Goal: Task Accomplishment & Management: Complete application form

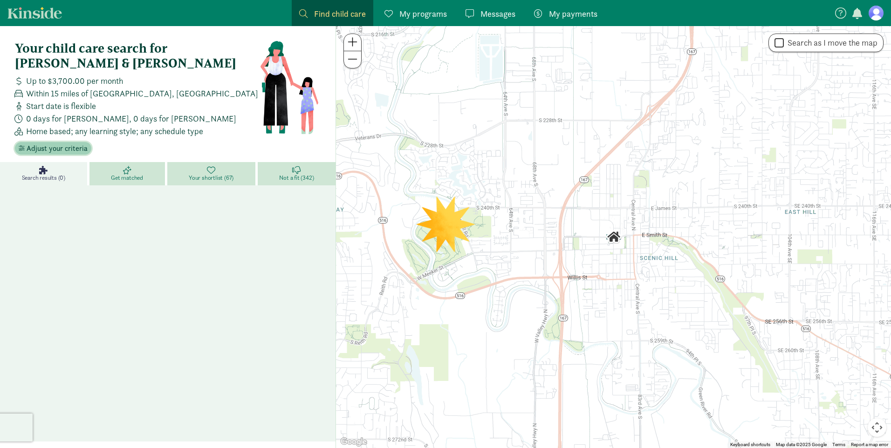
click at [66, 149] on span "Adjust your criteria" at bounding box center [57, 148] width 61 height 11
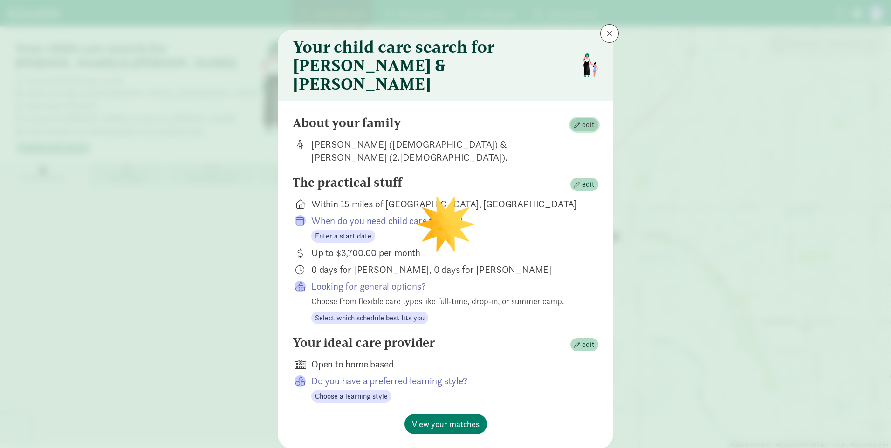
click at [579, 122] on span "button" at bounding box center [577, 125] width 6 height 6
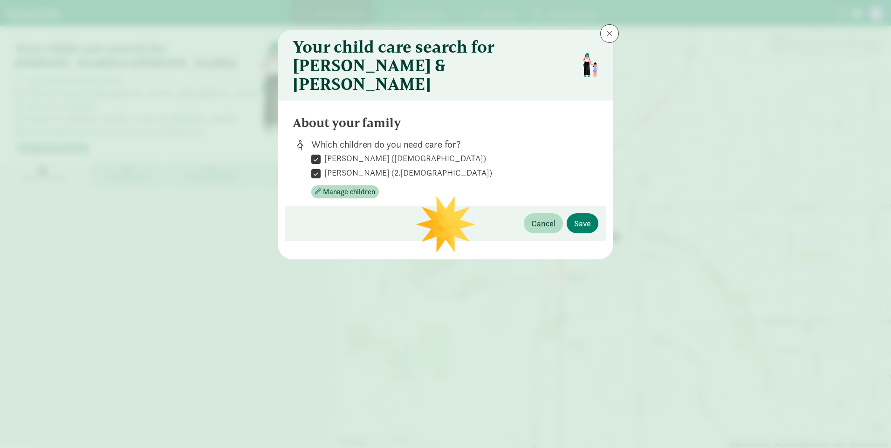
click at [319, 167] on input "[PERSON_NAME] (2.[DEMOGRAPHIC_DATA])" at bounding box center [315, 173] width 9 height 13
checkbox input "false"
click at [590, 217] on span "Save" at bounding box center [582, 223] width 17 height 13
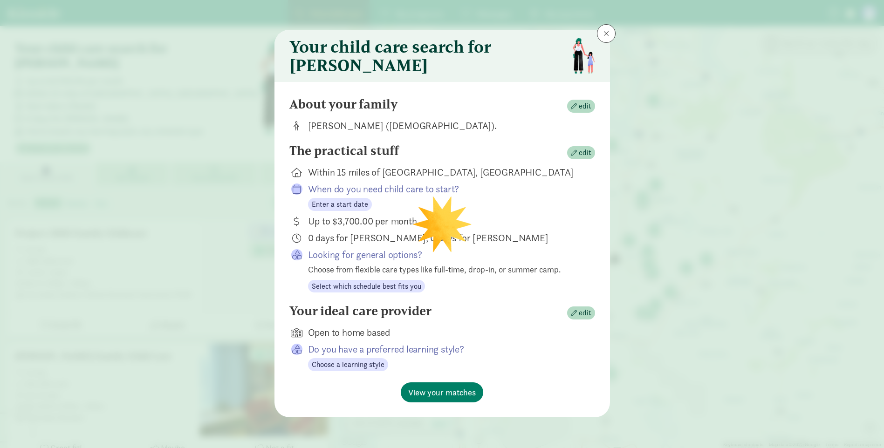
click at [414, 196] on p "When do you need child care to start?" at bounding box center [444, 189] width 272 height 13
click at [581, 157] on span "edit" at bounding box center [584, 152] width 13 height 11
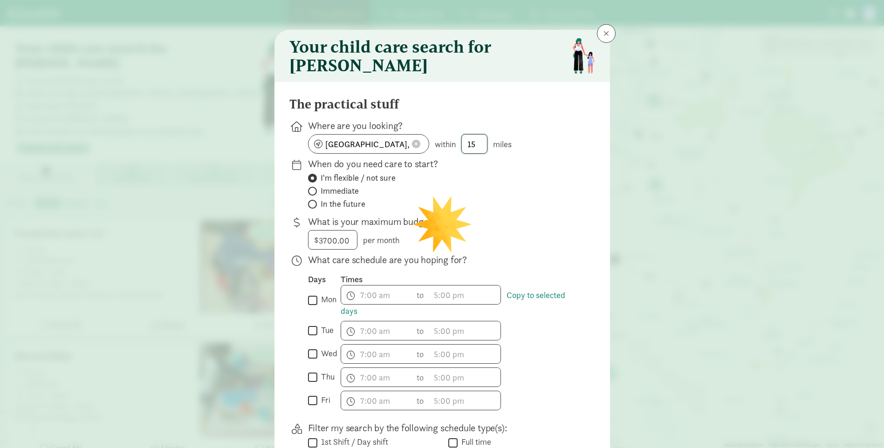
drag, startPoint x: 460, startPoint y: 151, endPoint x: 432, endPoint y: 152, distance: 28.4
click at [432, 152] on div "[GEOGRAPHIC_DATA], [GEOGRAPHIC_DATA] within 15 miles" at bounding box center [444, 144] width 272 height 20
type input "10"
click at [557, 178] on div "When do you need care to start? I'm flexible / not sure Immediate In the future" at bounding box center [444, 184] width 272 height 54
click at [308, 207] on input "In the future" at bounding box center [311, 204] width 6 height 6
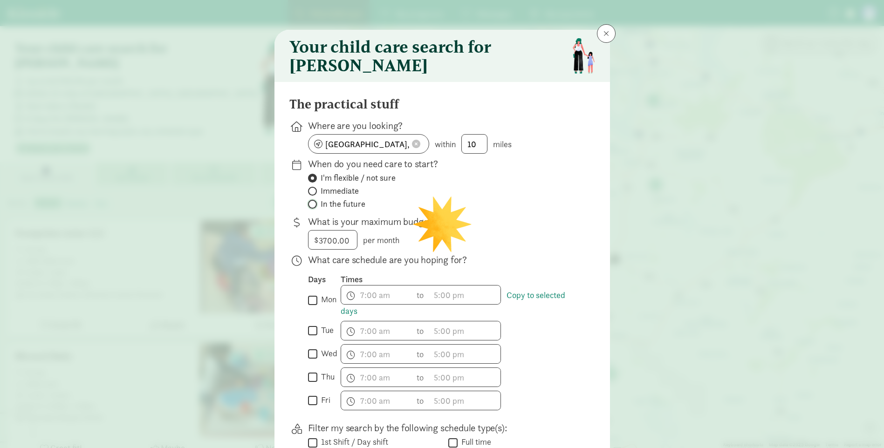
radio input "true"
radio input "false"
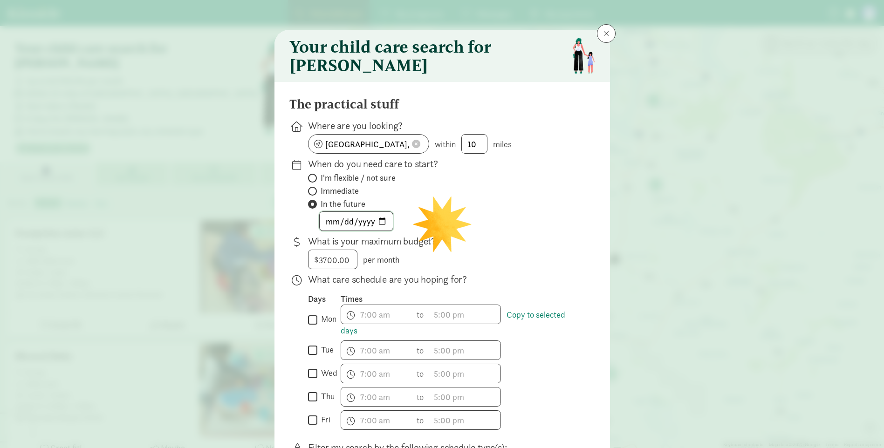
click at [340, 227] on input "date" at bounding box center [356, 221] width 73 height 19
click at [379, 227] on input "date" at bounding box center [356, 221] width 73 height 19
type input "[DATE]"
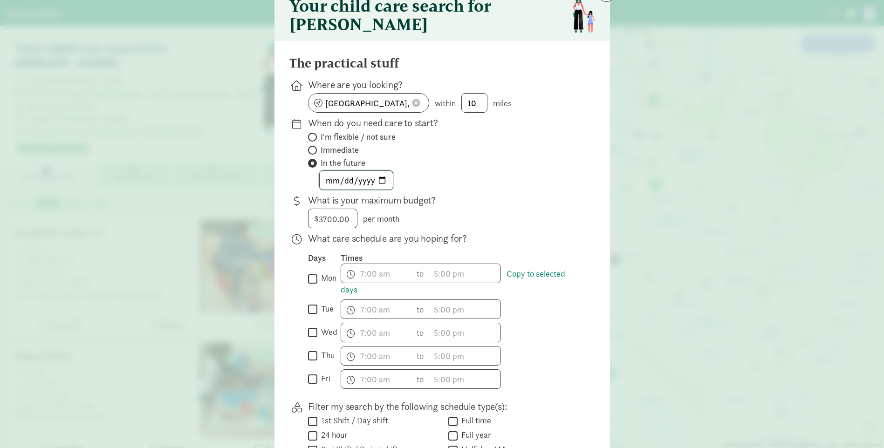
scroll to position [93, 0]
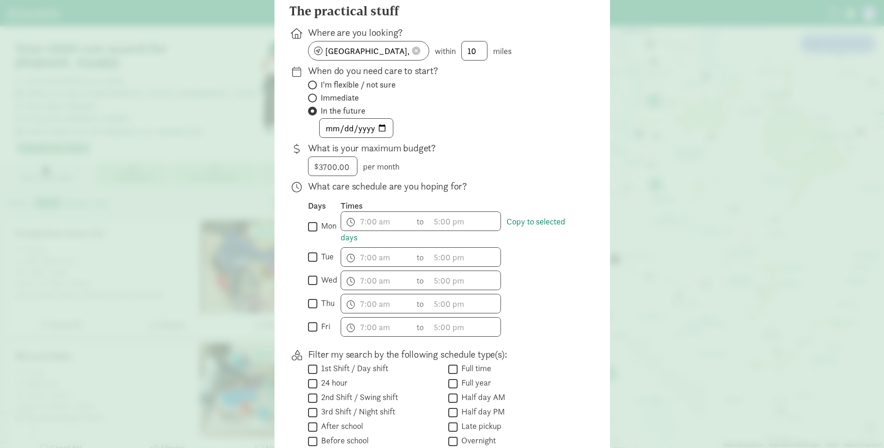
click at [309, 233] on input "mon" at bounding box center [312, 226] width 9 height 13
checkbox input "true"
click at [367, 228] on span "h 12 1 2 3 4 5 6 7 8 9 10 11 mm 00 15 30 45 a am pm" at bounding box center [376, 221] width 71 height 19
click at [350, 249] on li "7" at bounding box center [354, 240] width 27 height 18
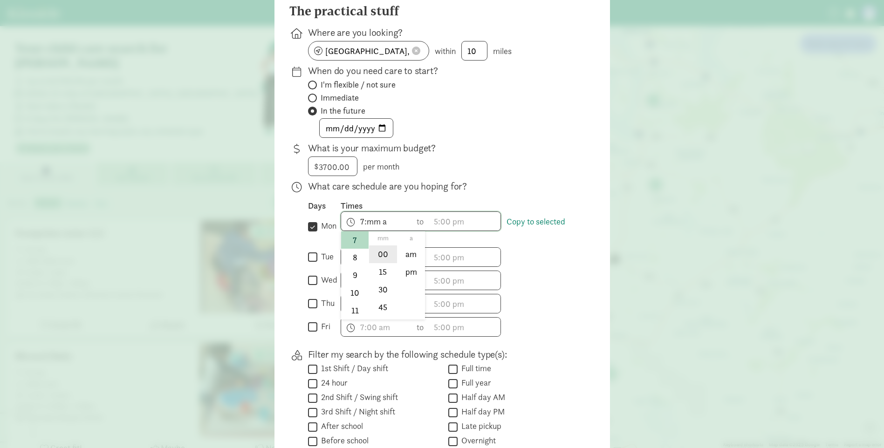
click at [380, 257] on li "00" at bounding box center [382, 254] width 27 height 18
click at [404, 260] on li "am" at bounding box center [410, 254] width 27 height 18
type input "7:00 am"
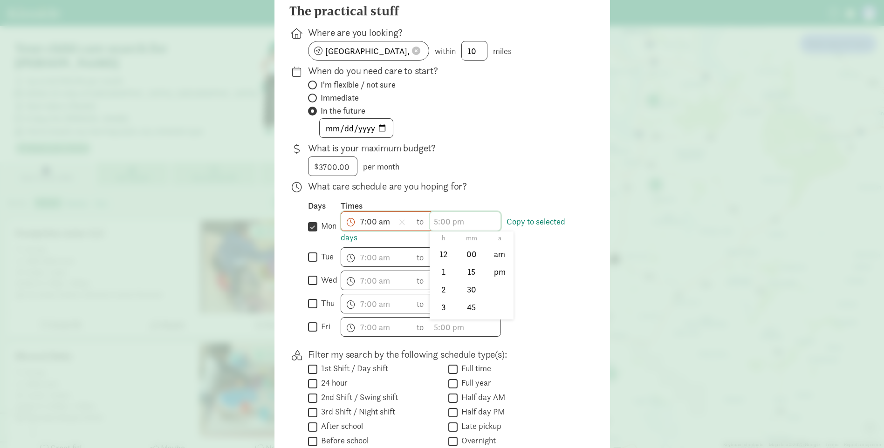
click at [442, 231] on span "h 12 1 2 3 4 5 6 7 8 9 10 11 mm 00 15 30 45 a am pm" at bounding box center [464, 221] width 71 height 19
click at [442, 302] on li "5" at bounding box center [442, 296] width 27 height 18
click at [470, 263] on li "00" at bounding box center [470, 254] width 27 height 18
click at [491, 277] on li "pm" at bounding box center [499, 272] width 27 height 18
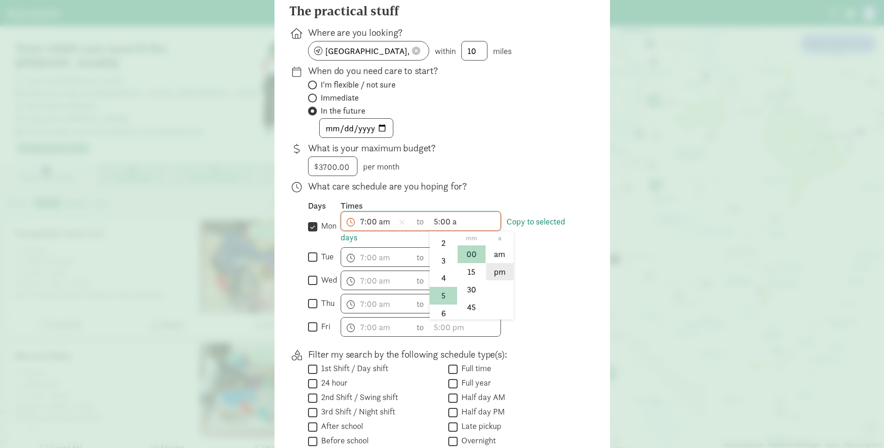
type input "5:00 pm"
click at [551, 229] on link "Copy to selected days" at bounding box center [452, 229] width 225 height 27
click at [312, 261] on input "tue" at bounding box center [312, 257] width 9 height 13
checkbox input "true"
click at [308, 287] on input "wed" at bounding box center [312, 280] width 9 height 13
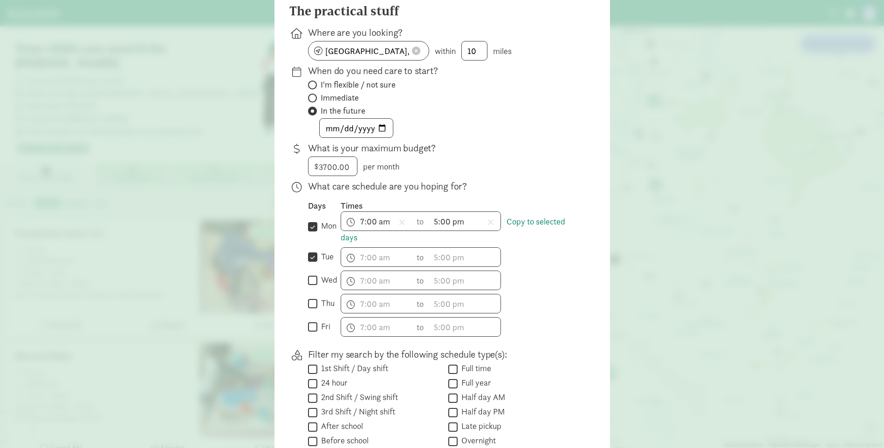
checkbox input "true"
click at [308, 310] on input "thu" at bounding box center [312, 304] width 9 height 13
checkbox input "true"
click at [308, 329] on input "fri" at bounding box center [312, 327] width 9 height 13
checkbox input "true"
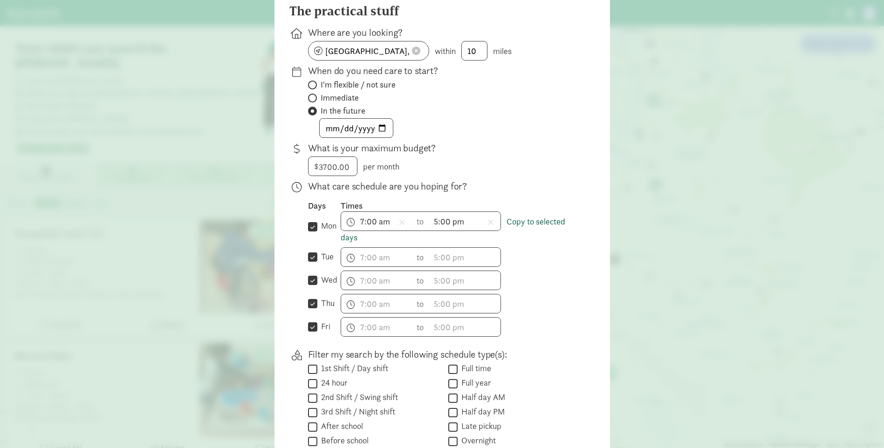
click at [531, 225] on link "Copy to selected days" at bounding box center [452, 229] width 225 height 27
click at [536, 227] on link "Copy to selected days" at bounding box center [452, 229] width 225 height 27
click at [437, 259] on span "h 12 1 2 3 4 5 6 7 8 9 10 11 mm 00 15 30 45 a am pm" at bounding box center [464, 257] width 71 height 19
click at [422, 246] on div at bounding box center [442, 131] width 884 height 448
click at [520, 228] on link "Copy to selected days" at bounding box center [452, 229] width 225 height 27
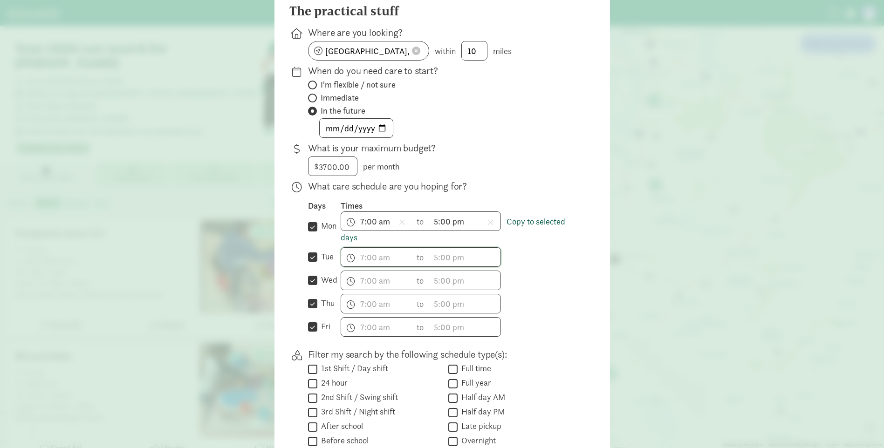
click at [340, 243] on link "Copy to selected days" at bounding box center [452, 229] width 225 height 27
click at [466, 231] on span "5:00 pm h 12 1 2 3 4 5 6 7 8 9 10 11 mm 00 15 30 45 a am pm" at bounding box center [464, 221] width 71 height 19
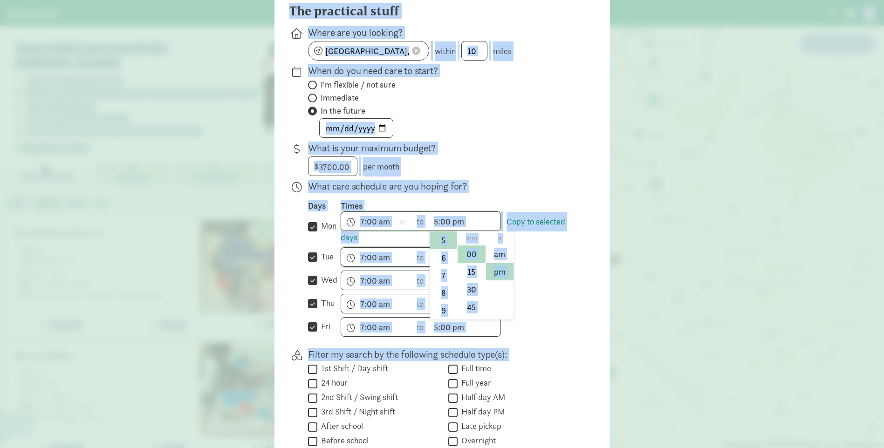
click at [479, 228] on div at bounding box center [442, 131] width 884 height 448
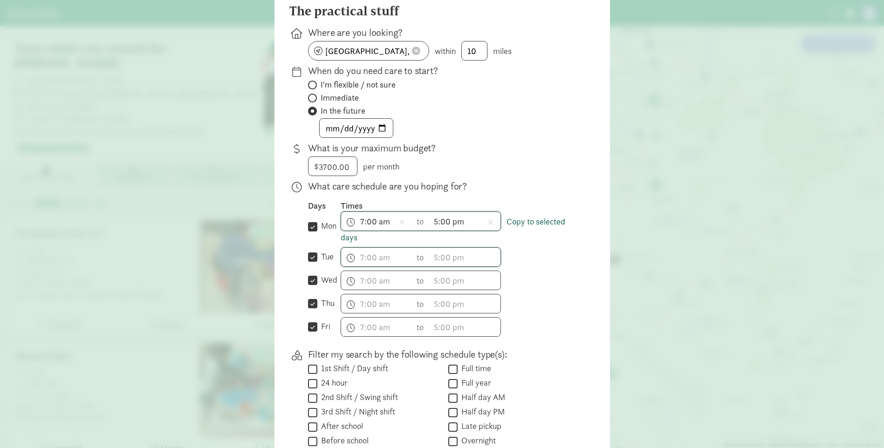
click at [554, 228] on link "Copy to selected days" at bounding box center [452, 229] width 225 height 27
click at [373, 260] on span "h 12 1 2 3 4 5 6 7 8 9 10 11 mm 00 15 30 45 a am pm" at bounding box center [376, 257] width 71 height 19
click at [633, 298] on div at bounding box center [442, 131] width 884 height 448
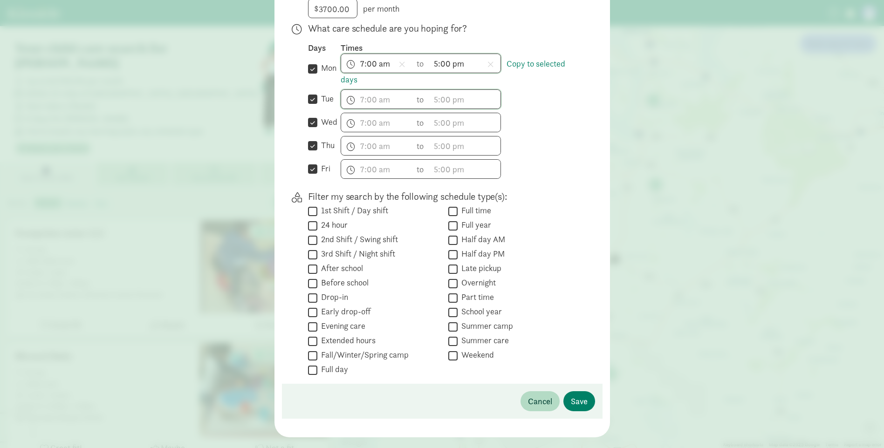
scroll to position [277, 0]
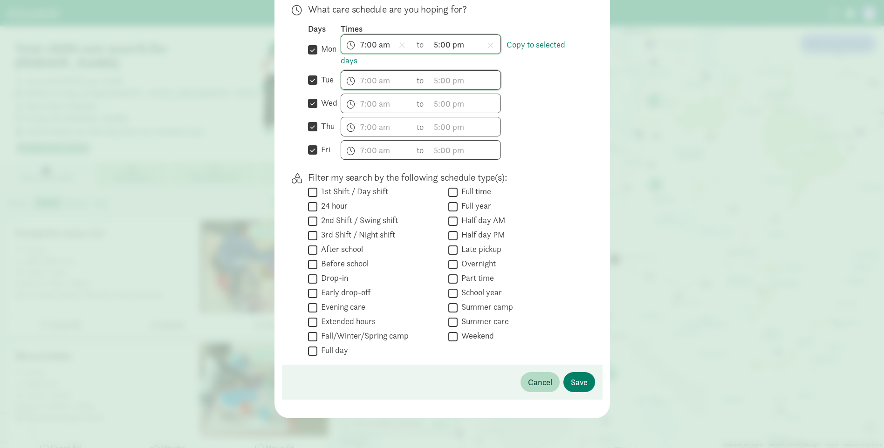
click at [312, 248] on input "After school" at bounding box center [312, 250] width 9 height 13
checkbox input "true"
click at [309, 265] on input "Before school" at bounding box center [312, 264] width 9 height 13
checkbox input "true"
click at [348, 80] on span "h 12 1 2 3 4 5 6 7 8 9 10 11 mm 00 15 30 45 a am pm" at bounding box center [376, 80] width 71 height 19
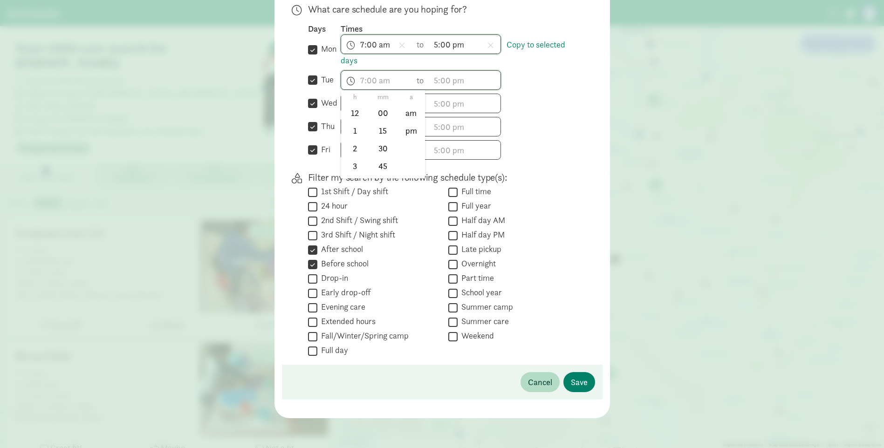
click at [350, 41] on span "7:00 am h 12 1 2 3 4 5 6 7 8 9 10 11 mm 00 15 30 45 a am pm" at bounding box center [376, 44] width 71 height 19
click at [544, 40] on link "Copy to selected days" at bounding box center [452, 52] width 225 height 27
click at [308, 76] on input "tue" at bounding box center [312, 80] width 9 height 13
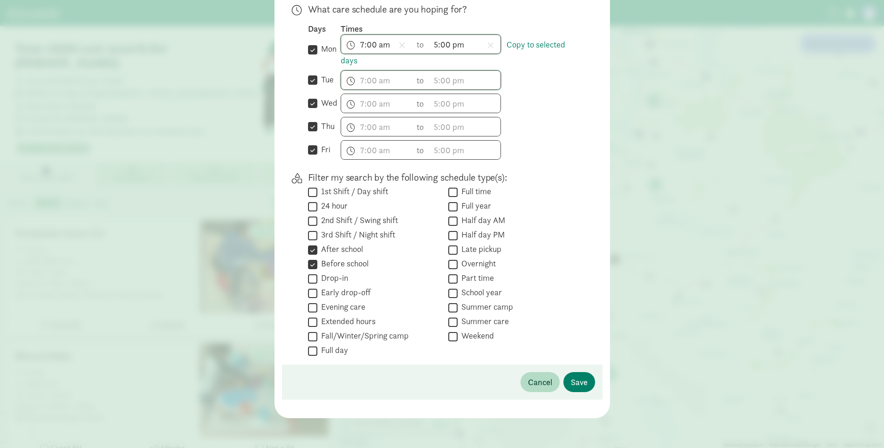
checkbox input "false"
click at [313, 56] on div " mon Copy to selected days" at bounding box center [324, 50] width 33 height 14
click at [311, 51] on input "mon" at bounding box center [312, 49] width 9 height 13
checkbox input "false"
click at [540, 44] on link "Copy to selected days" at bounding box center [452, 52] width 225 height 27
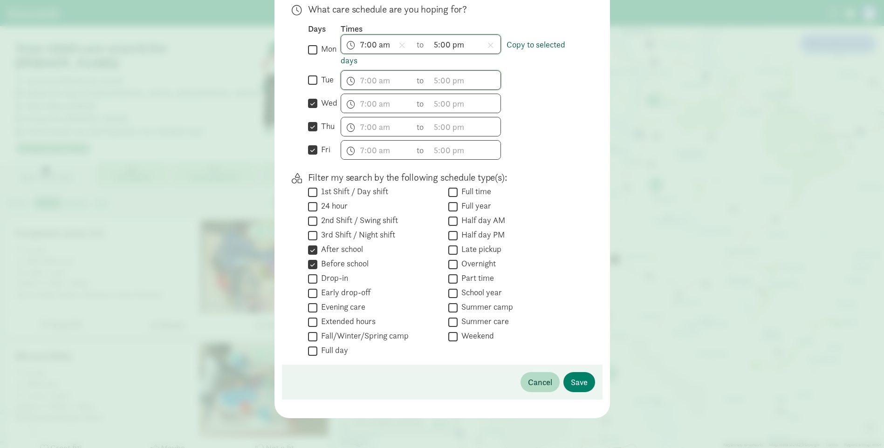
click at [540, 44] on link "Copy to selected days" at bounding box center [452, 52] width 225 height 27
click at [317, 80] on label "tue" at bounding box center [325, 79] width 16 height 11
click at [316, 80] on input "tue" at bounding box center [312, 80] width 9 height 13
checkbox input "true"
click at [528, 49] on span "Copy to selected days" at bounding box center [452, 52] width 225 height 27
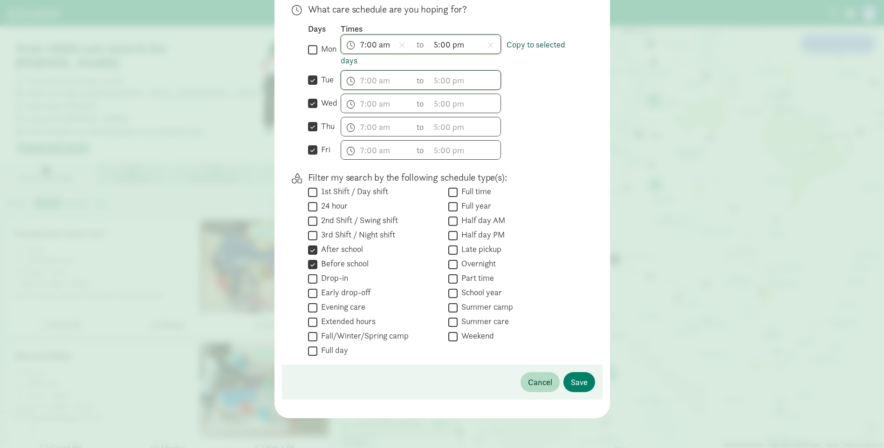
click at [532, 47] on link "Copy to selected days" at bounding box center [452, 52] width 225 height 27
click at [532, 42] on link "Copy to selected days" at bounding box center [452, 52] width 225 height 27
click at [362, 77] on span "h 12 1 2 3 4 5 6 7 8 9 10 11 mm 00 15 30 45 a am pm" at bounding box center [376, 80] width 71 height 19
click at [573, 386] on span "Save" at bounding box center [579, 382] width 17 height 13
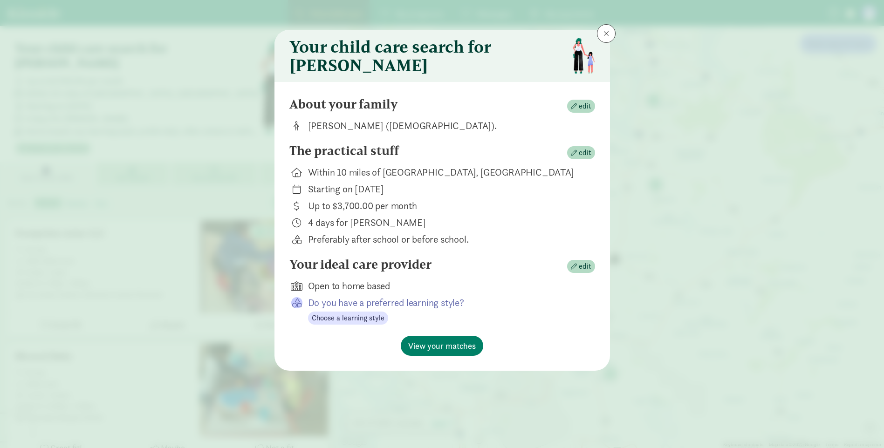
scroll to position [0, 0]
click at [585, 157] on span "edit" at bounding box center [584, 152] width 13 height 11
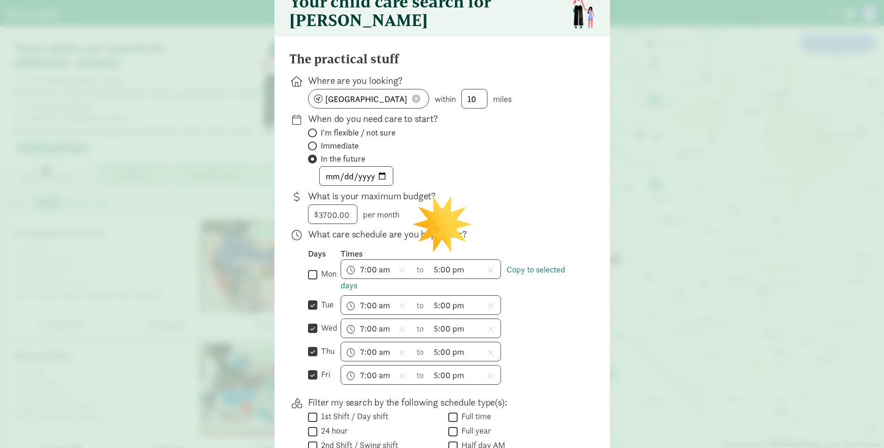
scroll to position [93, 0]
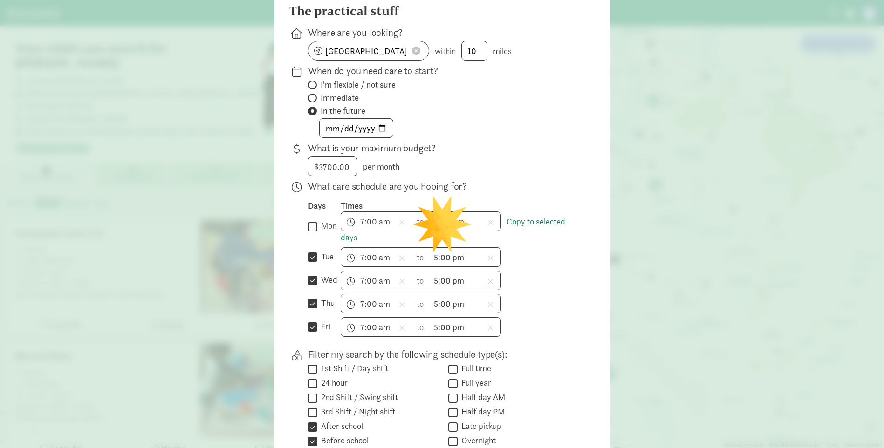
click at [317, 231] on label "mon" at bounding box center [326, 225] width 19 height 11
click at [314, 231] on input "mon" at bounding box center [312, 226] width 9 height 13
checkbox input "true"
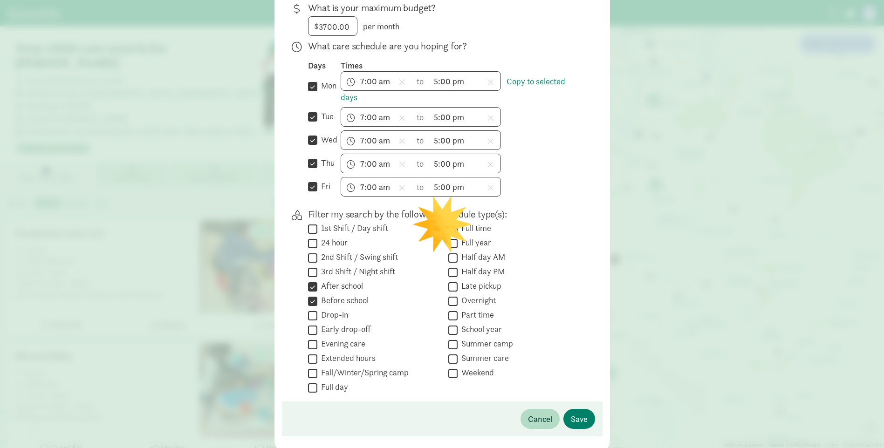
scroll to position [277, 0]
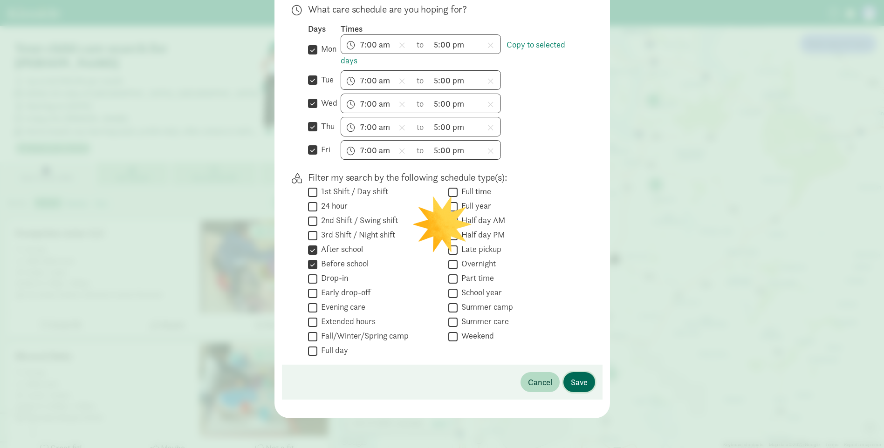
click at [575, 381] on span "Save" at bounding box center [579, 382] width 17 height 13
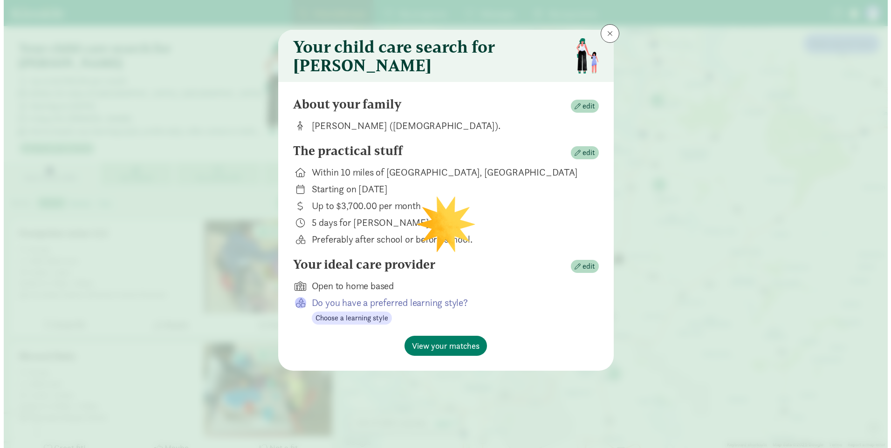
scroll to position [0, 0]
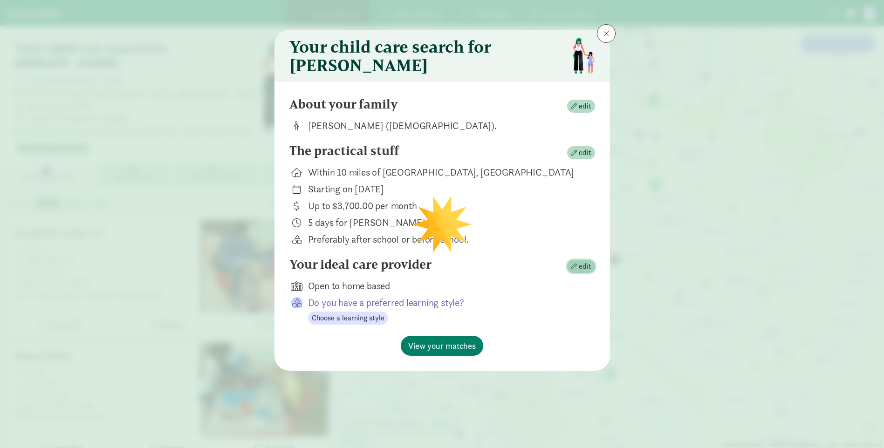
click at [587, 271] on span "edit" at bounding box center [584, 266] width 13 height 11
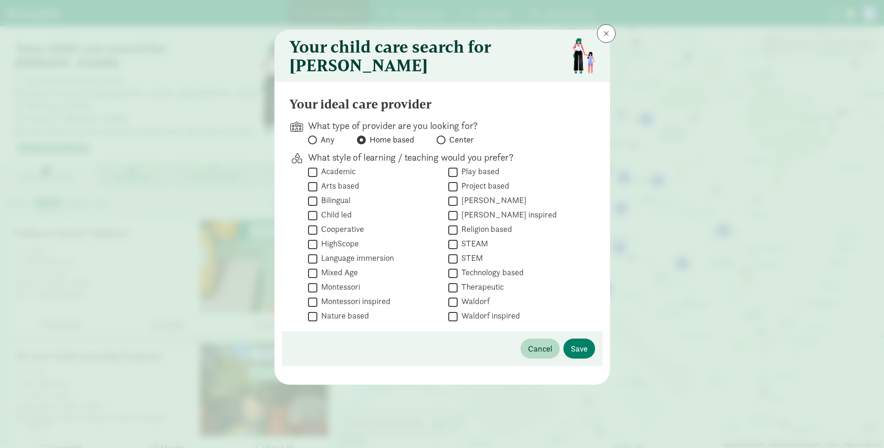
click at [357, 145] on label "Any" at bounding box center [385, 139] width 57 height 11
click at [314, 143] on input "Any" at bounding box center [311, 140] width 6 height 6
radio input "true"
radio input "false"
click at [576, 355] on span "Save" at bounding box center [579, 348] width 17 height 13
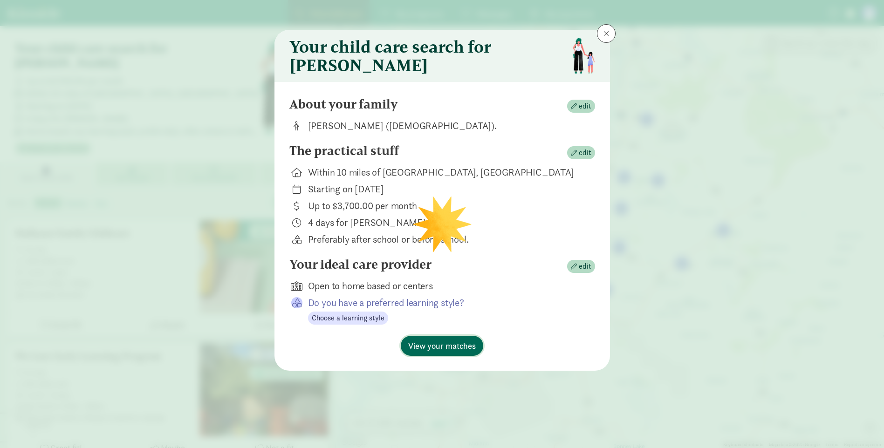
click at [463, 352] on span "View your matches" at bounding box center [442, 346] width 68 height 13
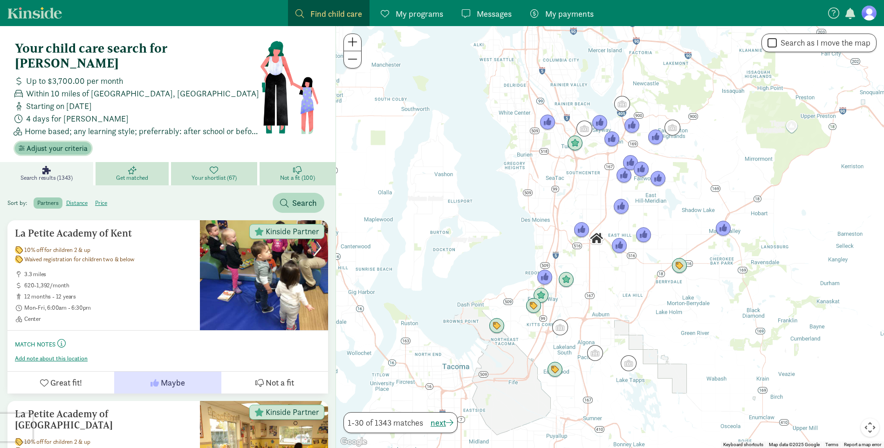
click at [66, 143] on span "Adjust your criteria" at bounding box center [57, 148] width 61 height 11
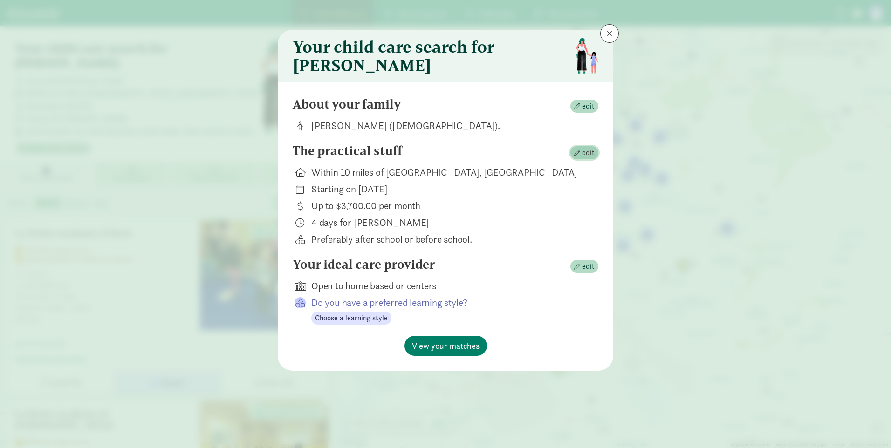
click at [583, 158] on span "edit" at bounding box center [588, 152] width 13 height 11
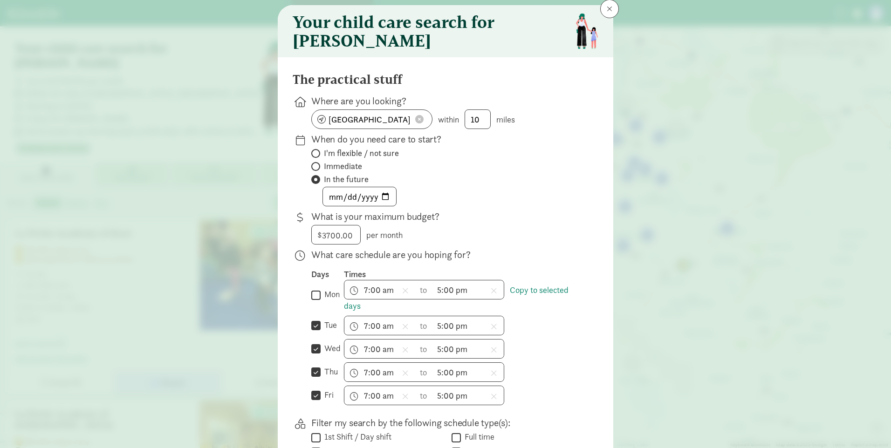
scroll to position [47, 0]
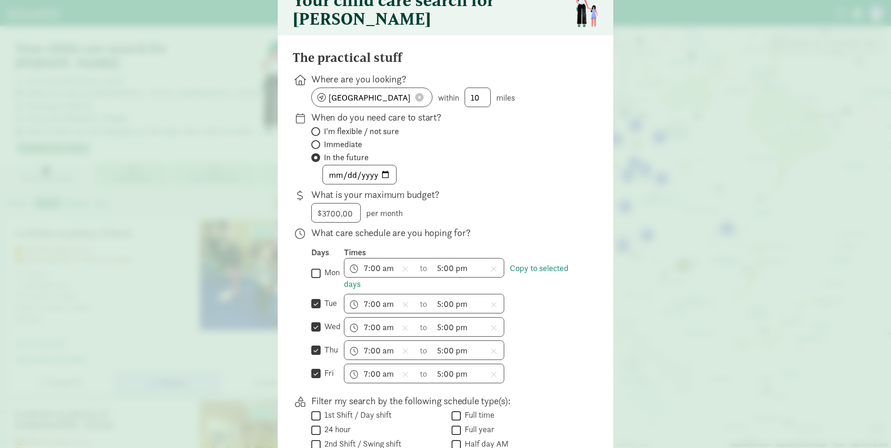
click at [312, 279] on input "mon" at bounding box center [315, 273] width 9 height 13
checkbox input "true"
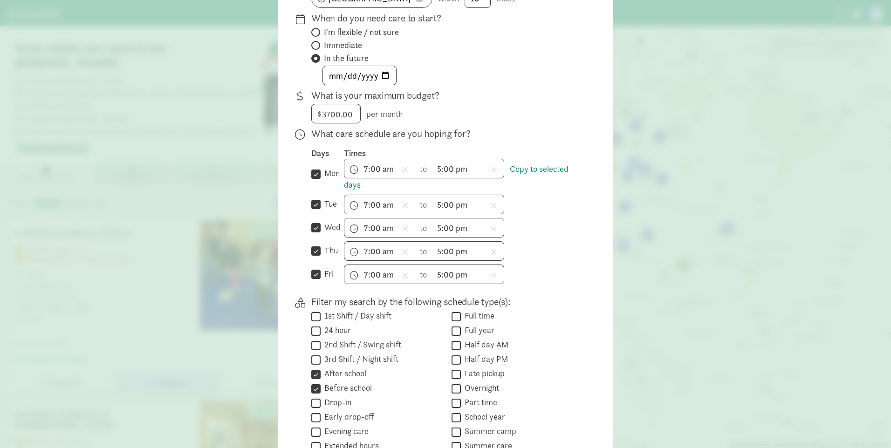
scroll to position [277, 0]
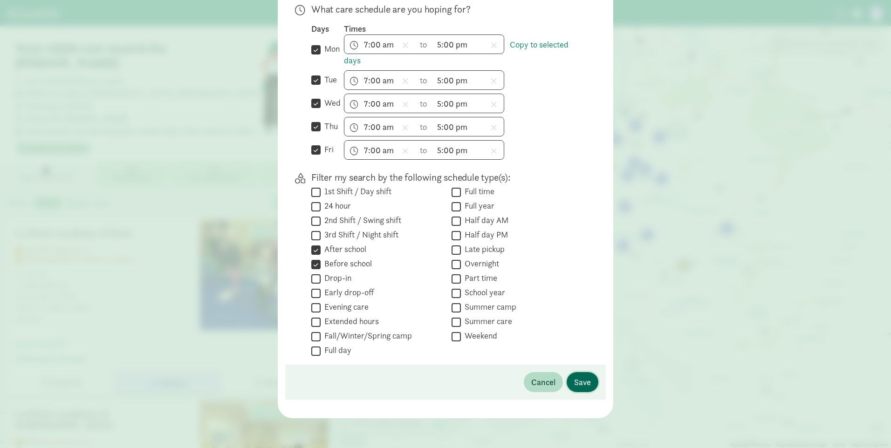
click at [589, 382] on button "Save" at bounding box center [582, 382] width 32 height 20
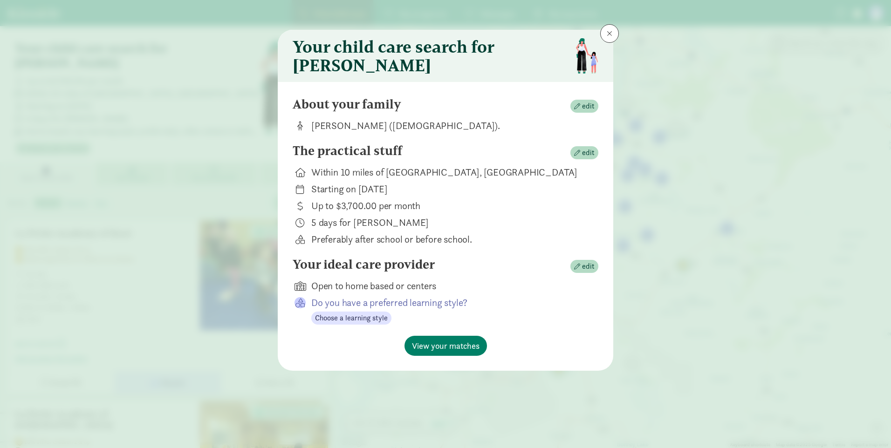
scroll to position [0, 0]
click at [463, 351] on span "View your matches" at bounding box center [446, 346] width 68 height 13
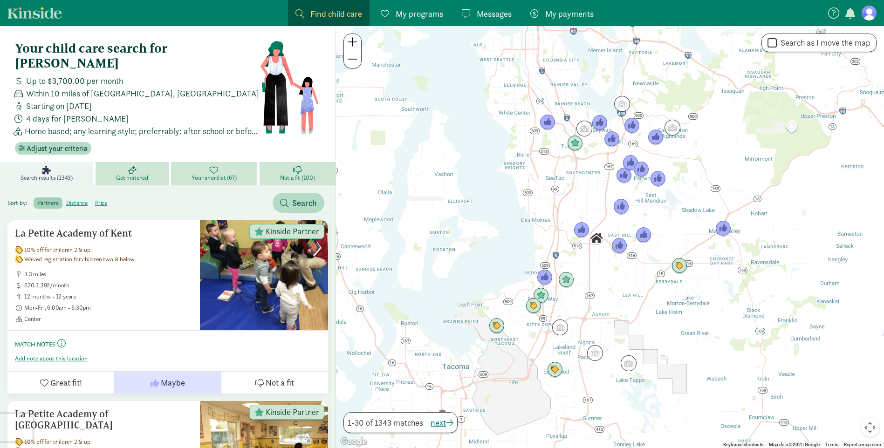
click at [354, 41] on span at bounding box center [352, 41] width 10 height 11
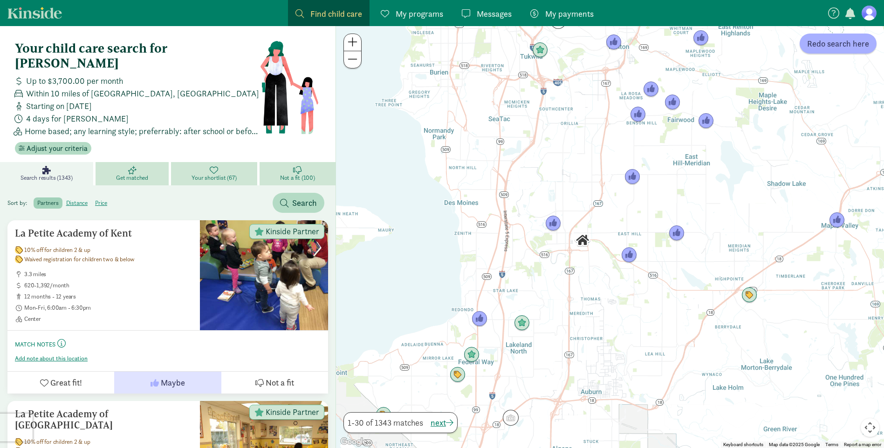
click at [354, 41] on span at bounding box center [352, 41] width 10 height 11
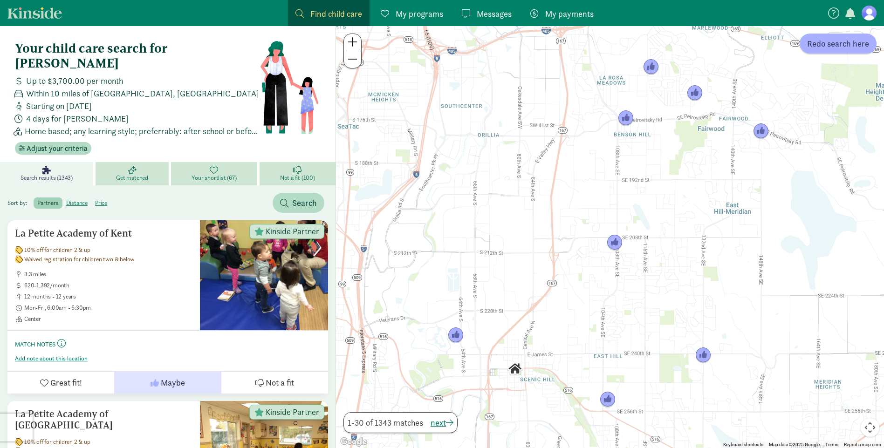
drag, startPoint x: 574, startPoint y: 74, endPoint x: 534, endPoint y: 201, distance: 133.0
click at [534, 201] on div at bounding box center [610, 237] width 548 height 422
click at [838, 48] on span "Redo search here" at bounding box center [838, 43] width 62 height 13
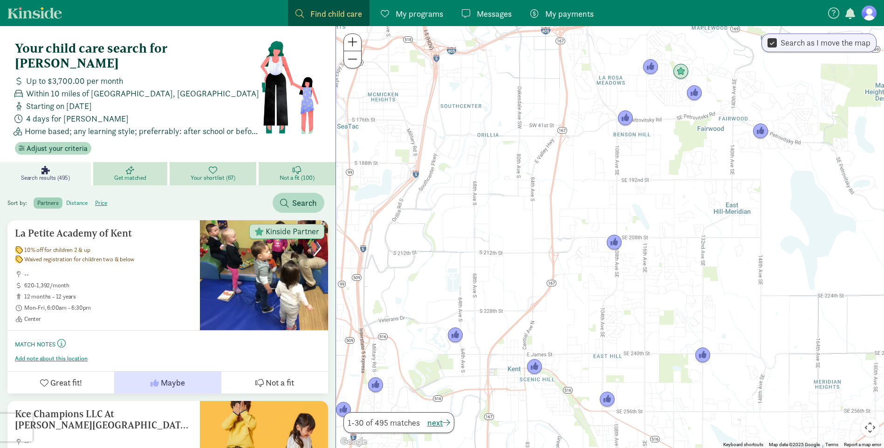
click at [91, 197] on label "distance" at bounding box center [101, 202] width 20 height 11
click at [66, 199] on input "distance" at bounding box center [66, 199] width 0 height 0
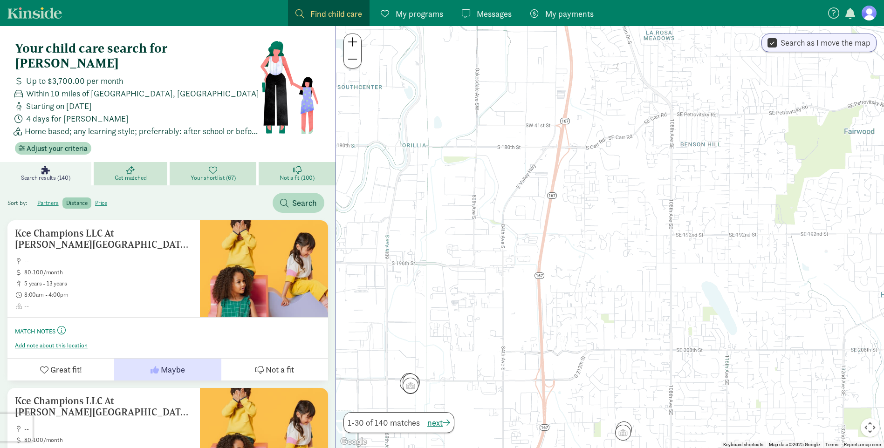
drag, startPoint x: 516, startPoint y: 144, endPoint x: 501, endPoint y: 273, distance: 129.4
click at [501, 273] on div at bounding box center [610, 237] width 548 height 422
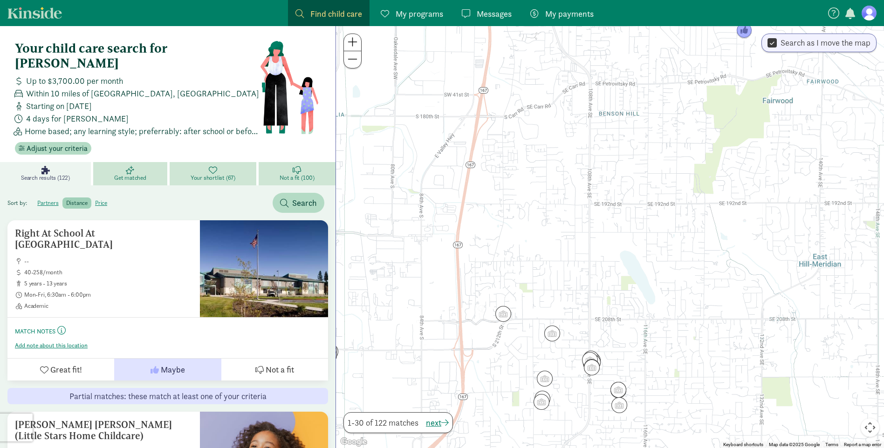
drag, startPoint x: 499, startPoint y: 273, endPoint x: 415, endPoint y: 236, distance: 91.9
click at [415, 236] on div at bounding box center [610, 237] width 548 height 422
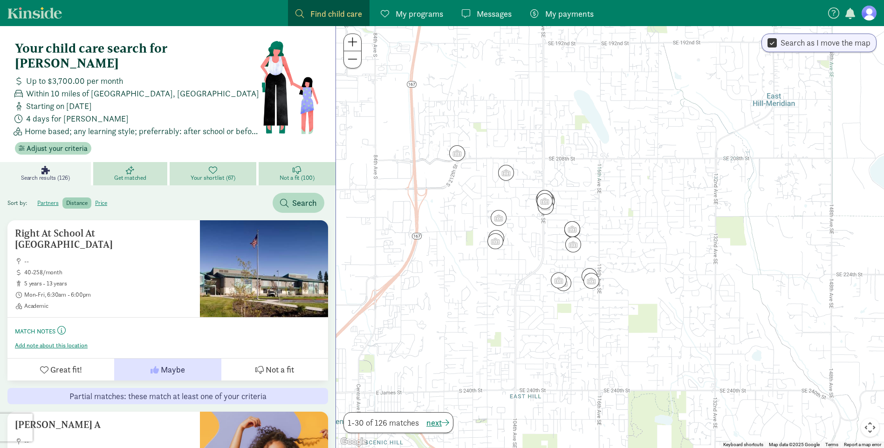
drag, startPoint x: 575, startPoint y: 296, endPoint x: 537, endPoint y: 148, distance: 153.0
click at [537, 148] on div at bounding box center [610, 237] width 548 height 422
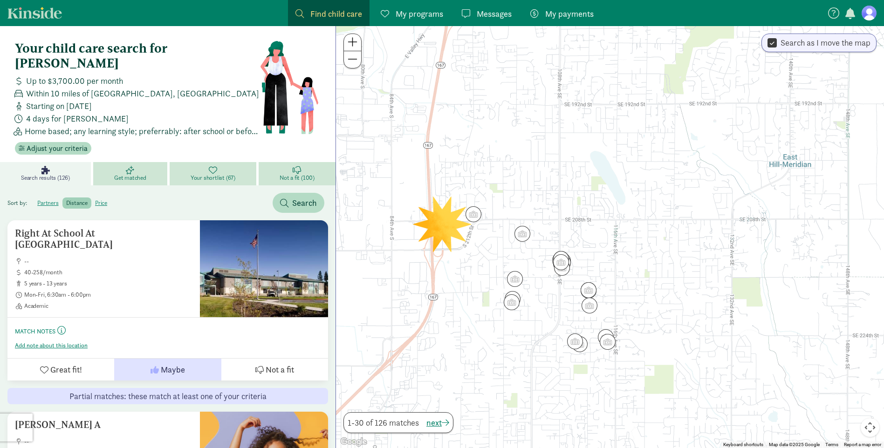
drag, startPoint x: 464, startPoint y: 276, endPoint x: 479, endPoint y: 340, distance: 65.6
click at [478, 336] on div at bounding box center [610, 237] width 548 height 422
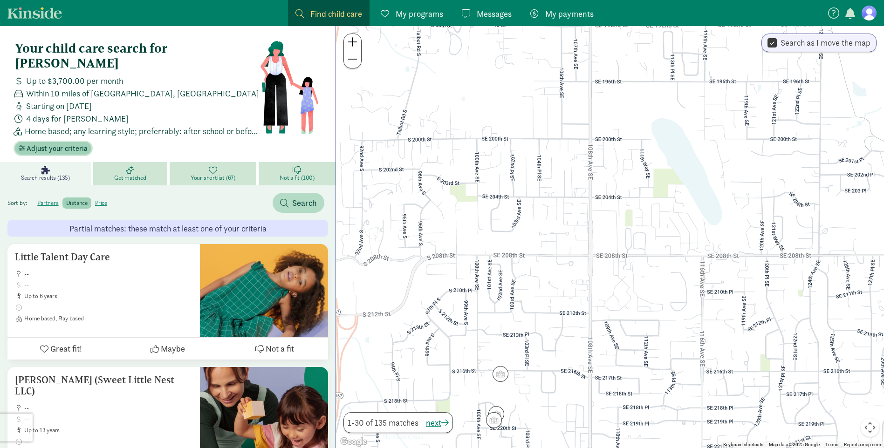
click at [64, 143] on span "Adjust your criteria" at bounding box center [57, 148] width 61 height 11
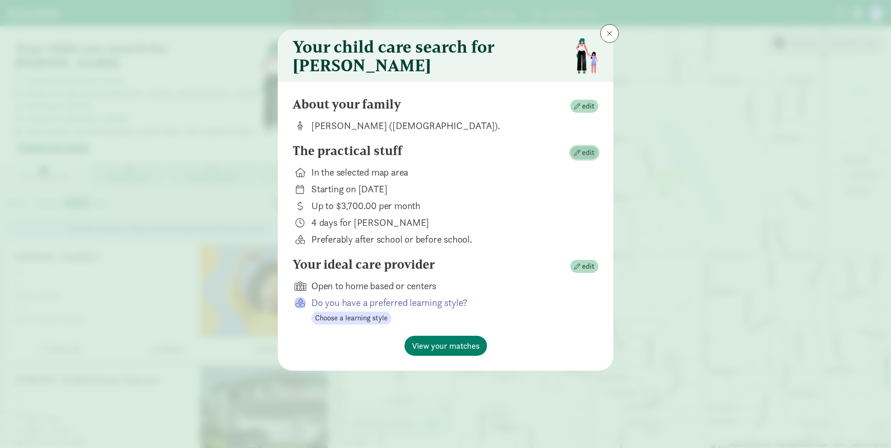
click at [576, 156] on span "button" at bounding box center [577, 153] width 6 height 6
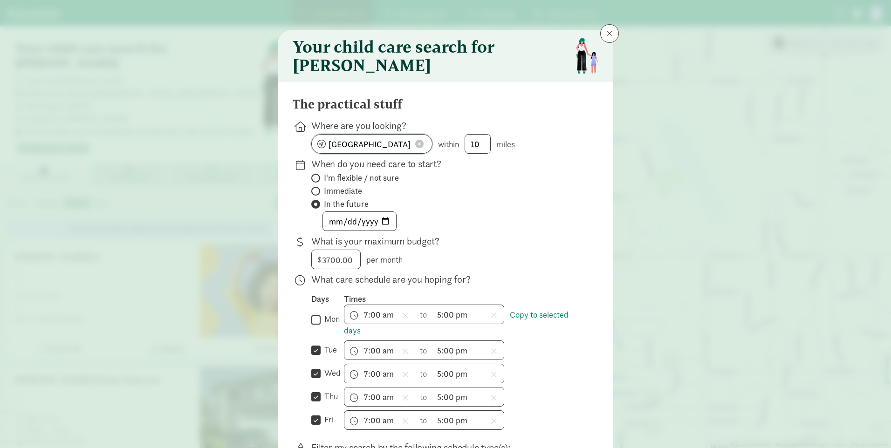
click at [372, 152] on input "[GEOGRAPHIC_DATA], [GEOGRAPHIC_DATA]" at bounding box center [372, 144] width 120 height 19
drag, startPoint x: 375, startPoint y: 151, endPoint x: 185, endPoint y: 153, distance: 189.6
click at [185, 153] on div "Your child care search for [PERSON_NAME] The practical stuff Where are you look…" at bounding box center [445, 224] width 891 height 448
type input "[STREET_ADDRESS]"
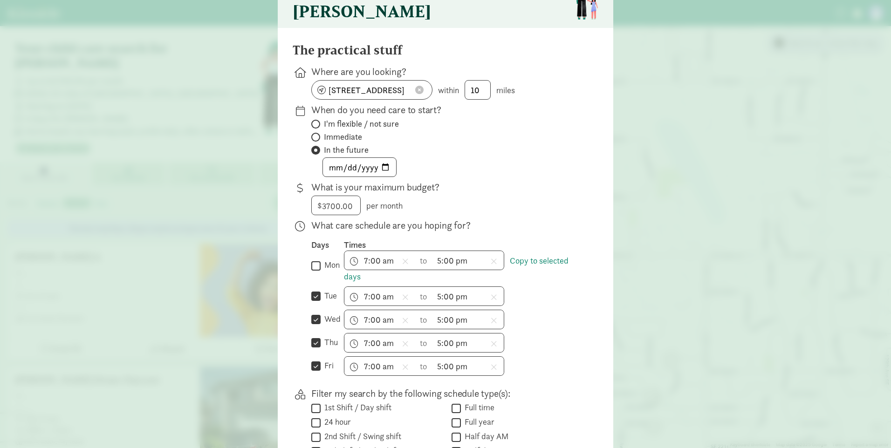
scroll to position [93, 0]
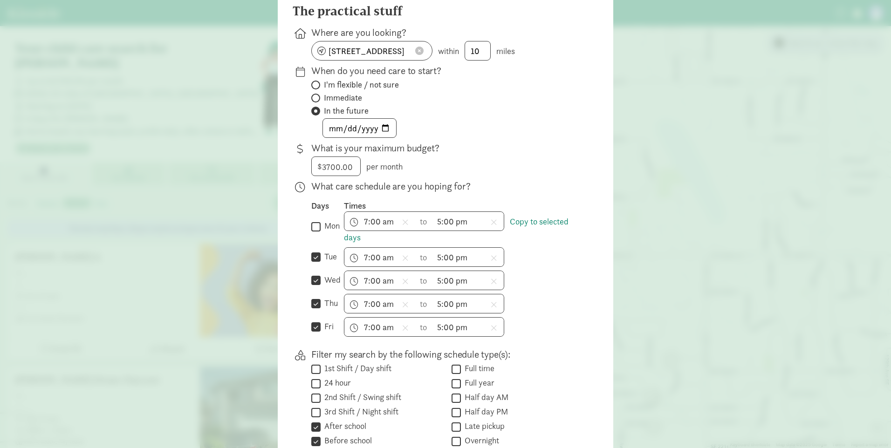
click at [320, 231] on label "mon" at bounding box center [329, 225] width 19 height 11
click at [320, 233] on input "mon" at bounding box center [315, 226] width 9 height 13
checkbox input "true"
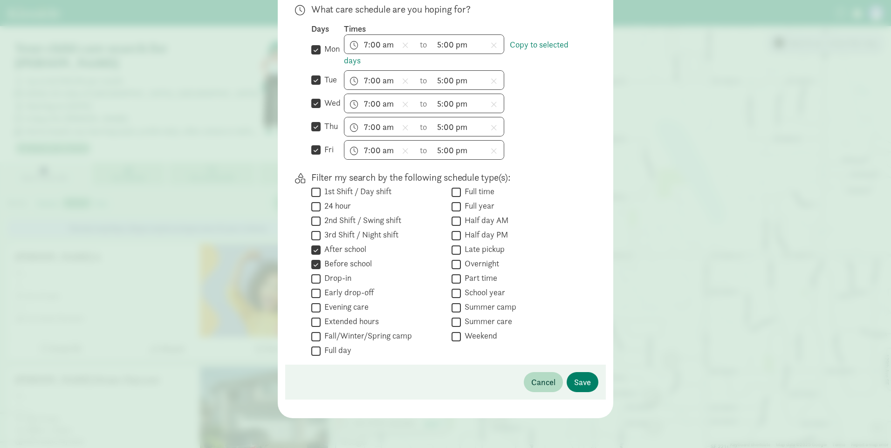
scroll to position [277, 0]
click at [585, 382] on span "Save" at bounding box center [582, 382] width 17 height 13
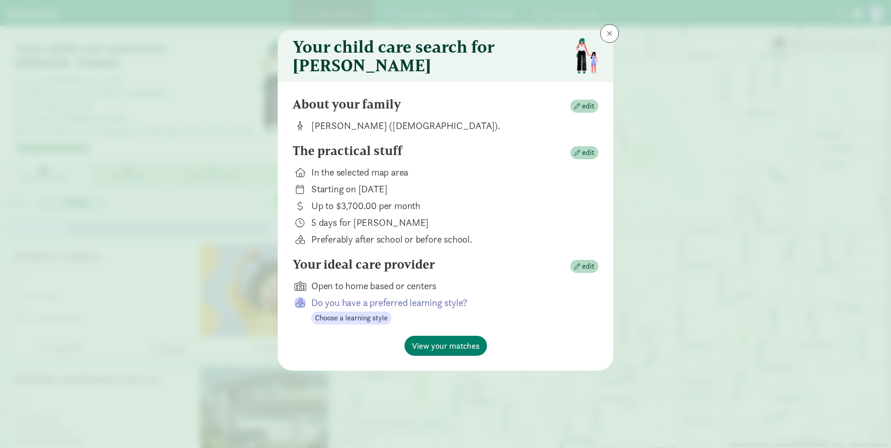
scroll to position [0, 0]
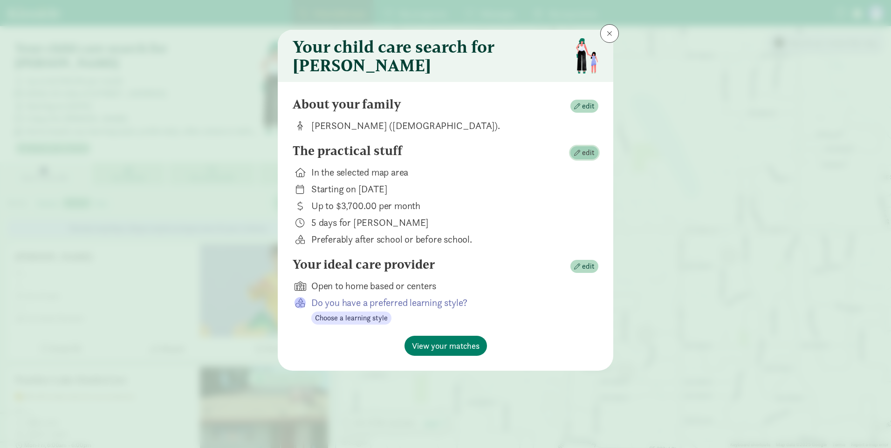
click at [578, 156] on span "button" at bounding box center [577, 153] width 6 height 6
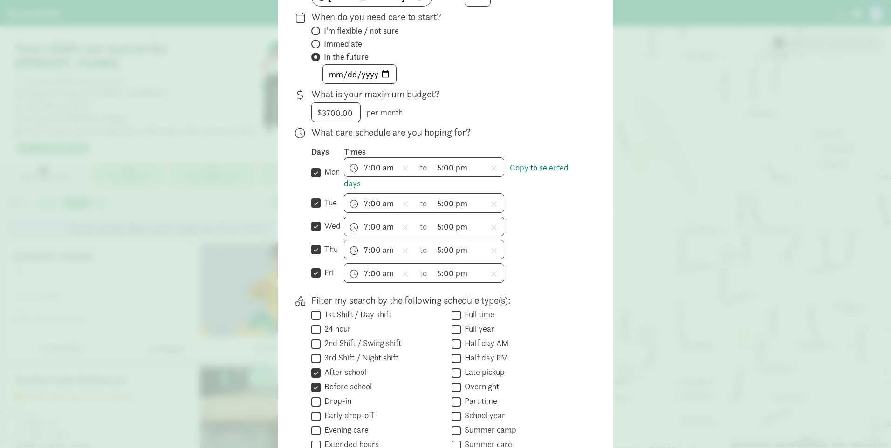
scroll to position [277, 0]
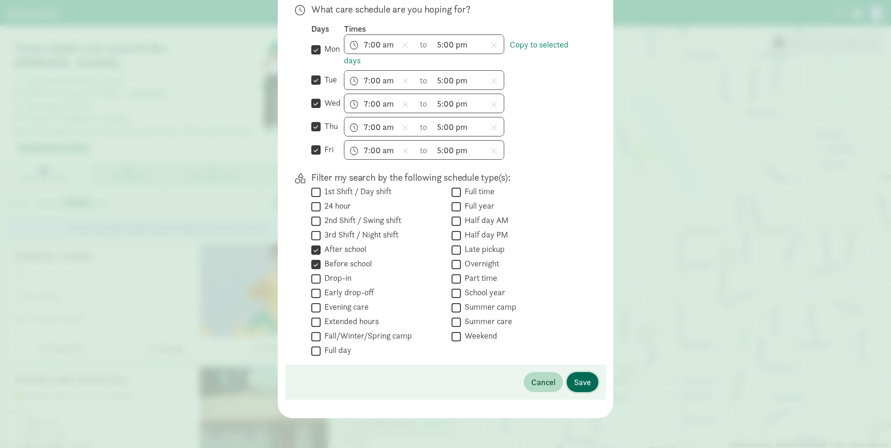
click at [577, 385] on span "Save" at bounding box center [582, 382] width 17 height 13
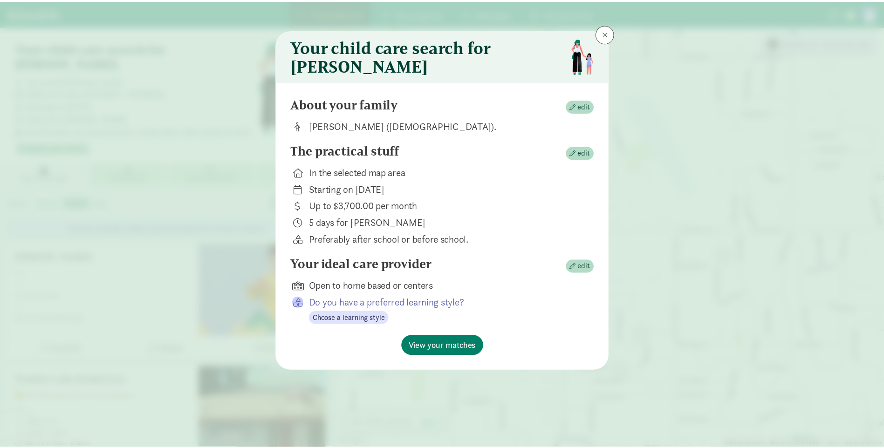
scroll to position [0, 0]
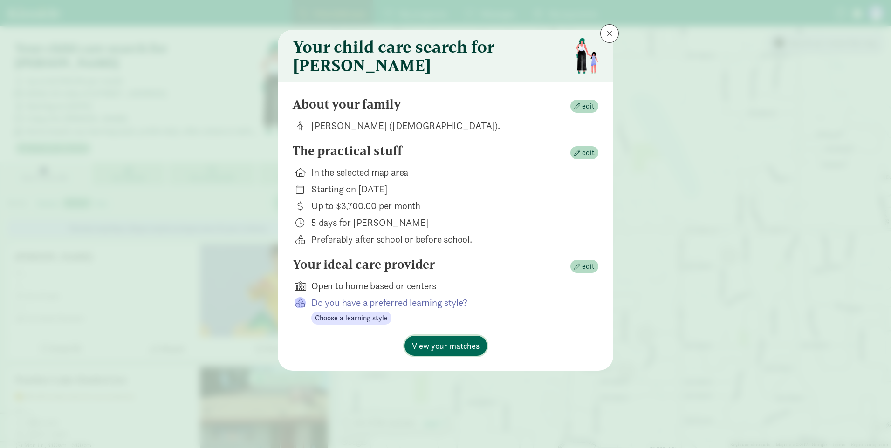
click at [461, 352] on span "View your matches" at bounding box center [446, 346] width 68 height 13
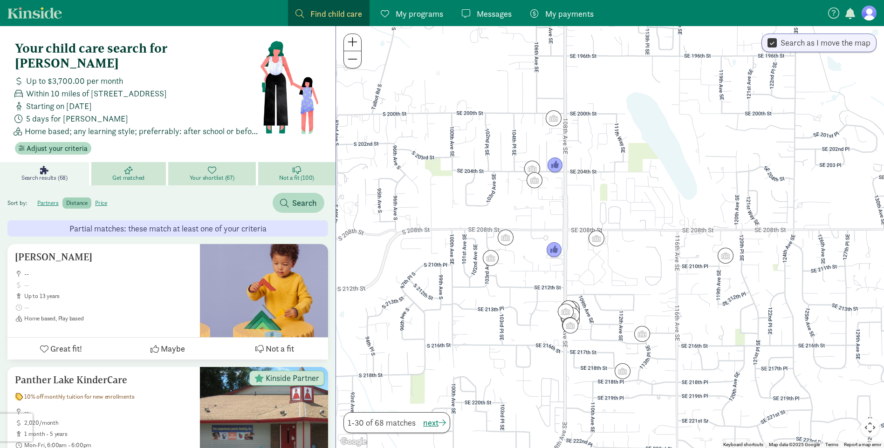
click at [224, 220] on div "Partial matches: these match at least one of your criteria" at bounding box center [167, 228] width 320 height 16
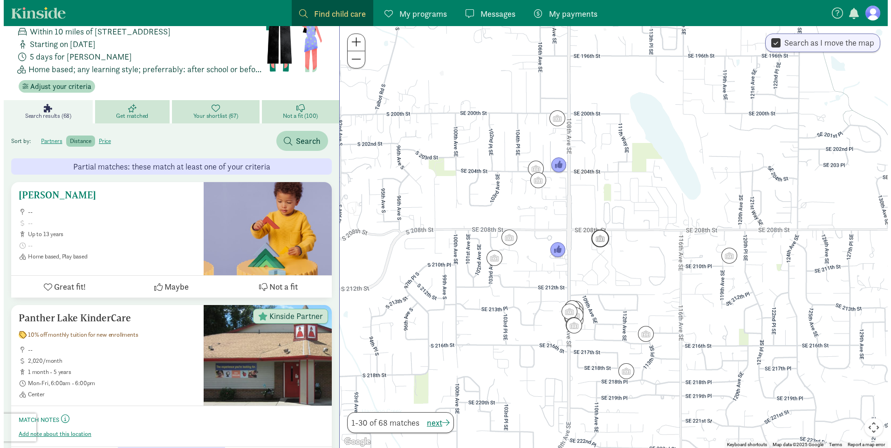
scroll to position [47, 0]
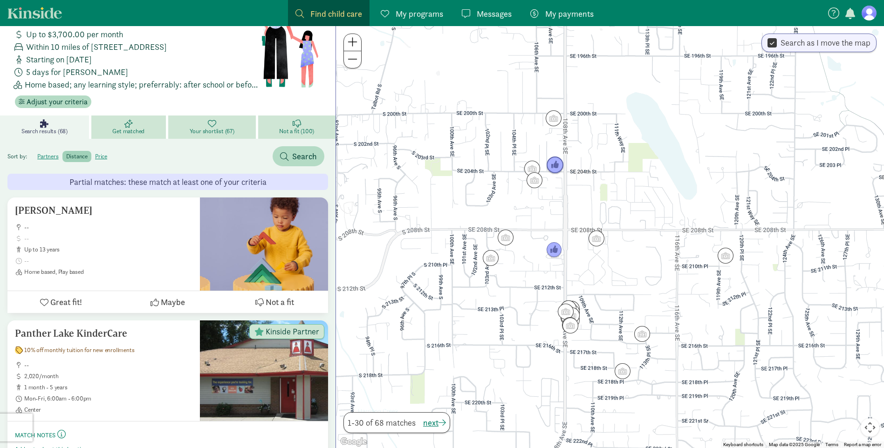
click at [556, 164] on img "Click to see details" at bounding box center [555, 166] width 18 height 18
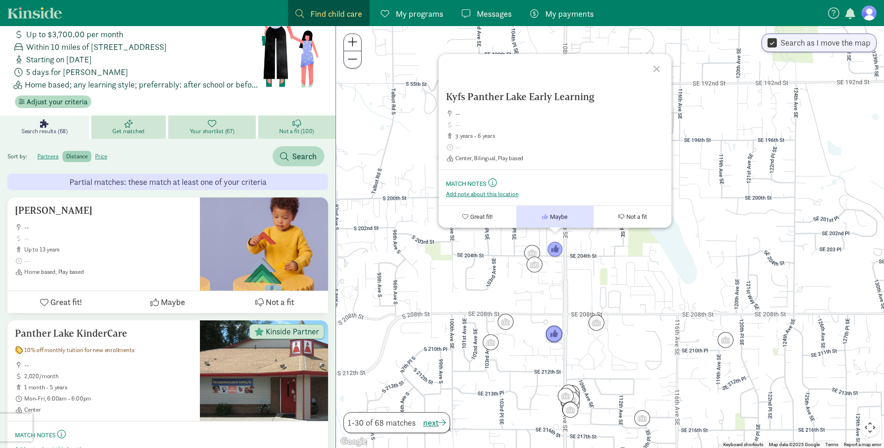
click at [551, 337] on img "Click to see details" at bounding box center [554, 335] width 18 height 18
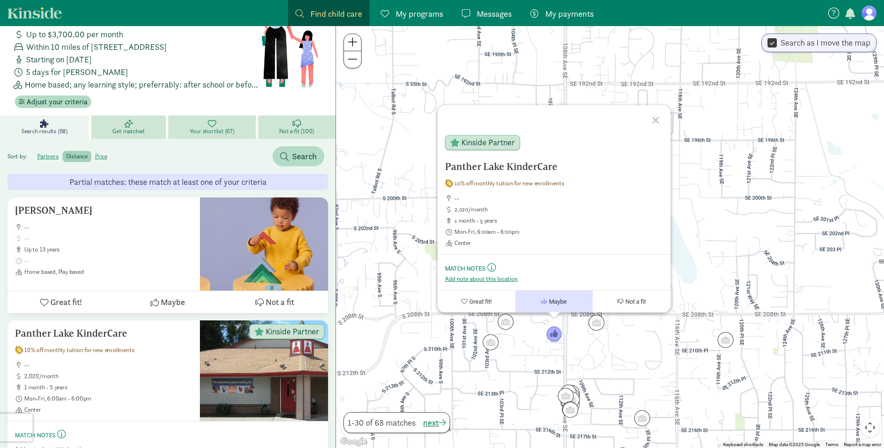
click at [658, 119] on div at bounding box center [656, 118] width 27 height 27
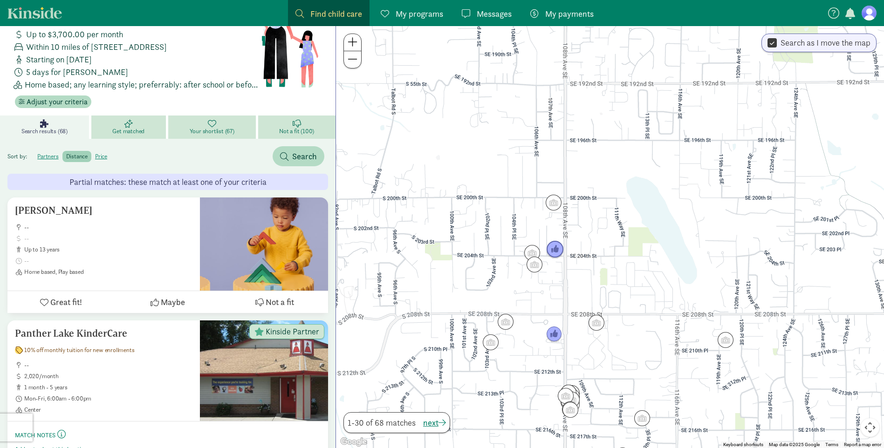
click at [558, 250] on img "Click to see details" at bounding box center [555, 250] width 18 height 18
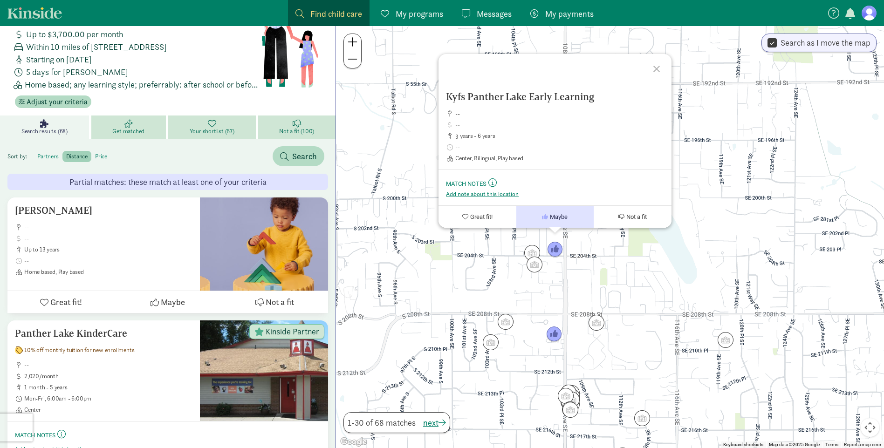
click at [659, 67] on div at bounding box center [657, 67] width 27 height 27
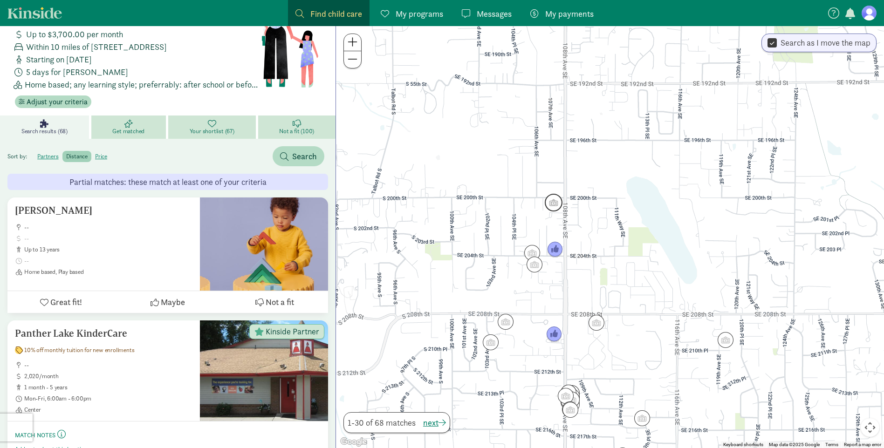
click at [555, 203] on img "Click to see details" at bounding box center [553, 203] width 18 height 18
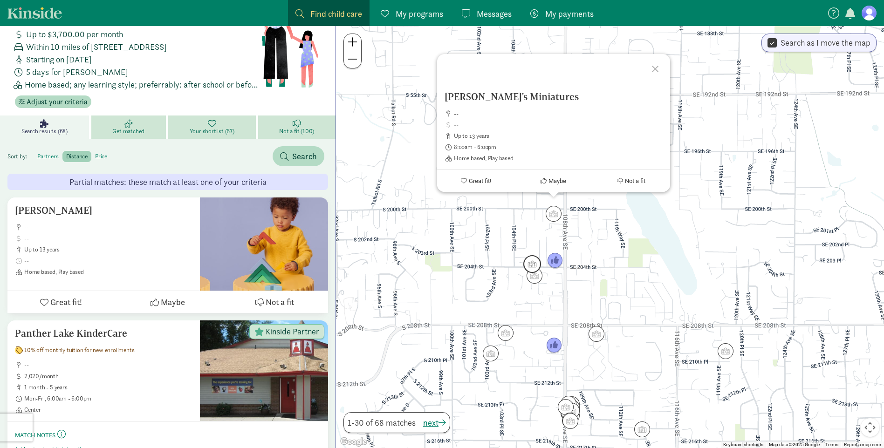
click at [532, 261] on img "Click to see details" at bounding box center [532, 264] width 18 height 18
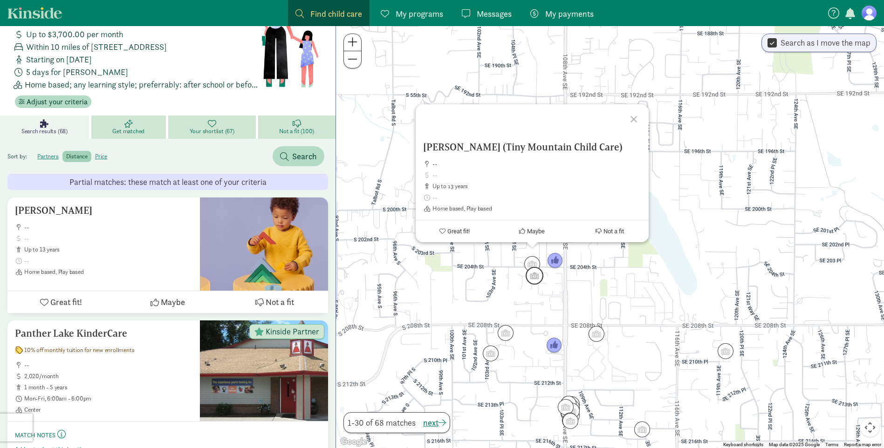
click at [537, 281] on img "Click to see details" at bounding box center [534, 276] width 18 height 18
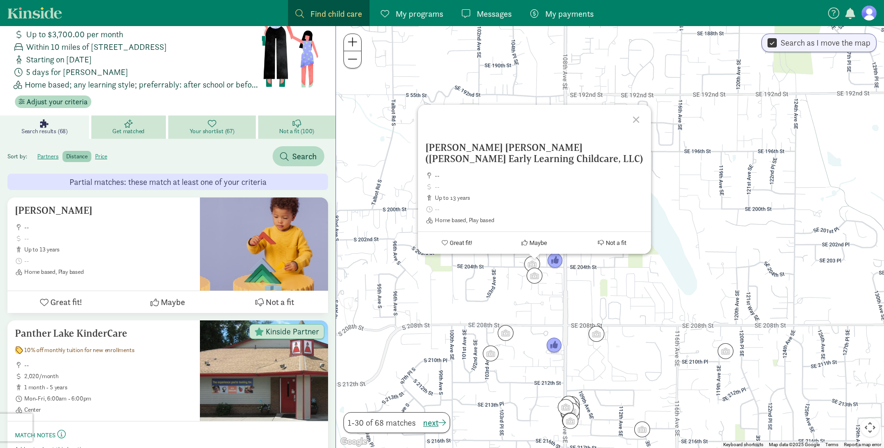
click at [634, 117] on div at bounding box center [637, 118] width 27 height 27
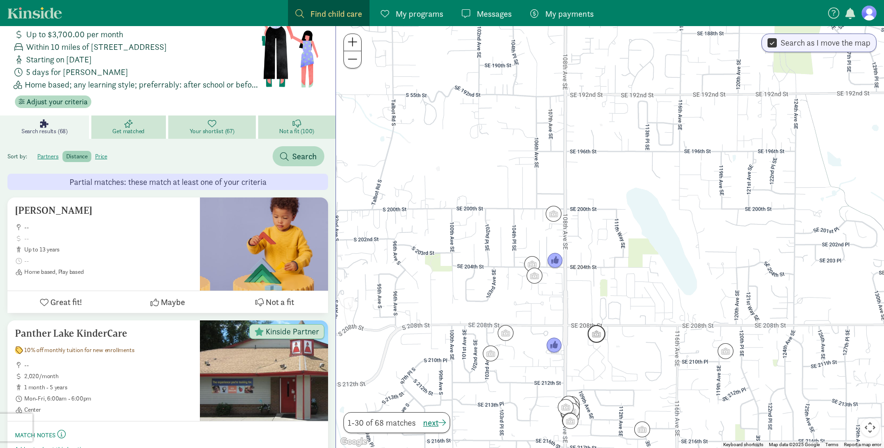
click at [598, 338] on img "Click to see details" at bounding box center [596, 334] width 18 height 18
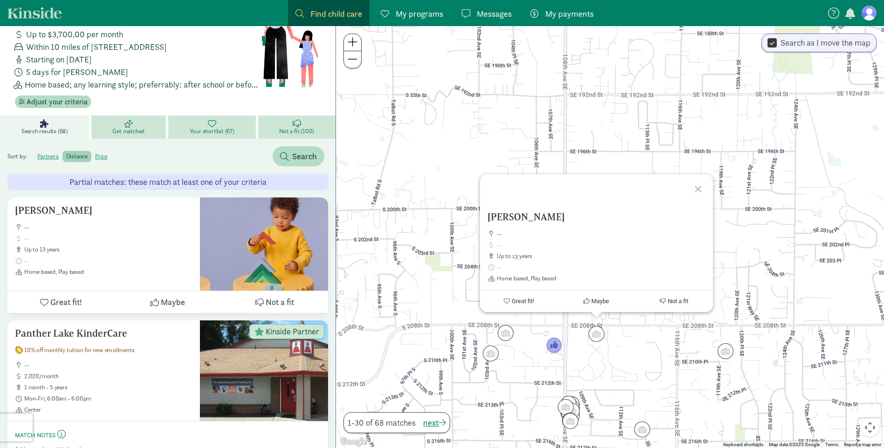
click at [697, 185] on div at bounding box center [699, 187] width 27 height 27
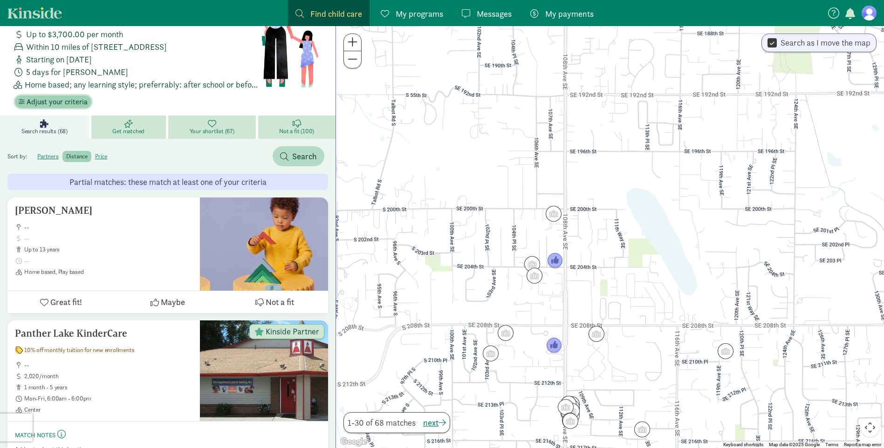
click at [76, 96] on span "Adjust your criteria" at bounding box center [57, 101] width 61 height 11
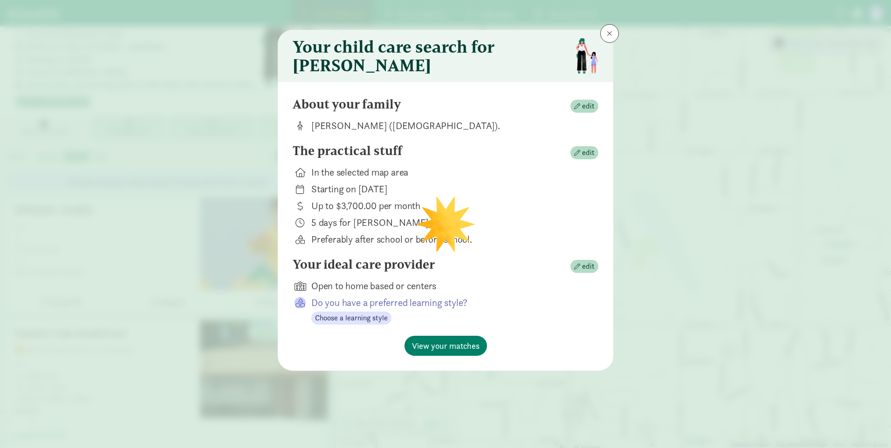
scroll to position [0, 0]
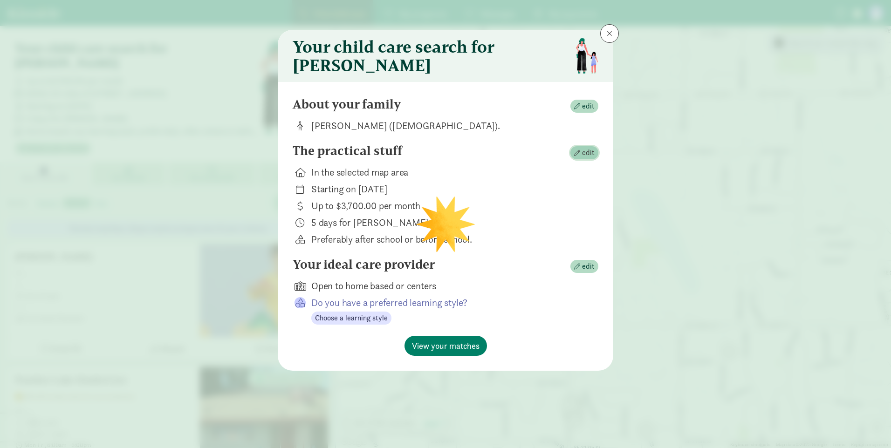
click at [590, 154] on span "edit" at bounding box center [588, 152] width 13 height 11
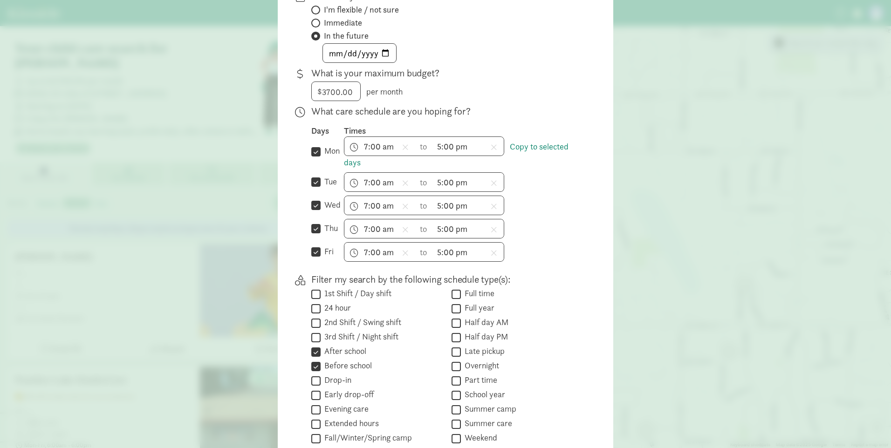
scroll to position [233, 0]
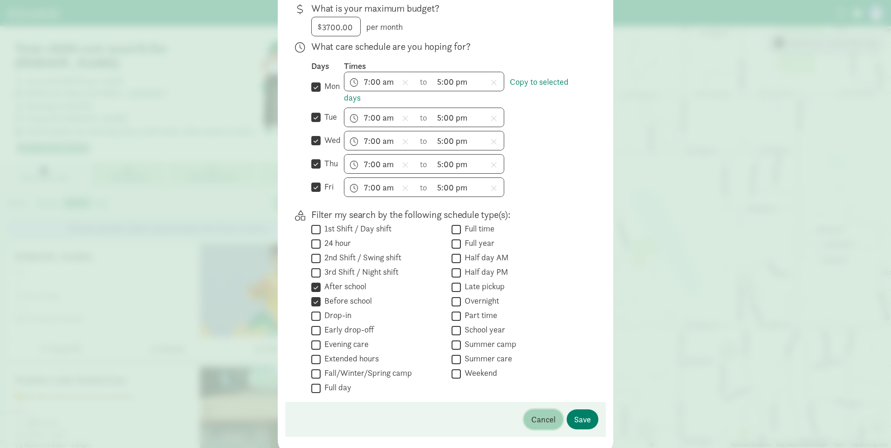
click at [537, 424] on span "Cancel" at bounding box center [543, 419] width 24 height 13
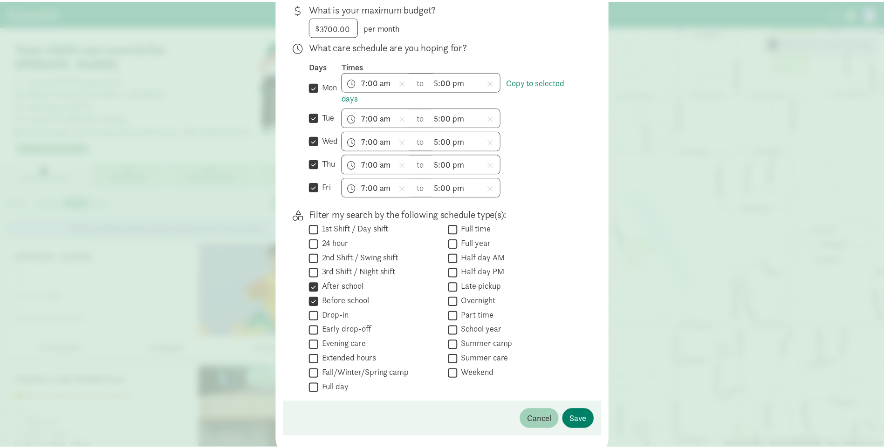
scroll to position [0, 0]
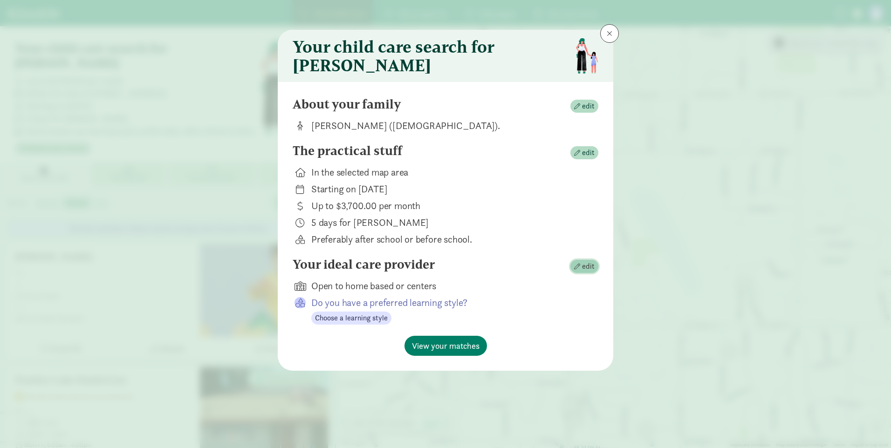
click at [586, 272] on span "edit" at bounding box center [588, 266] width 13 height 11
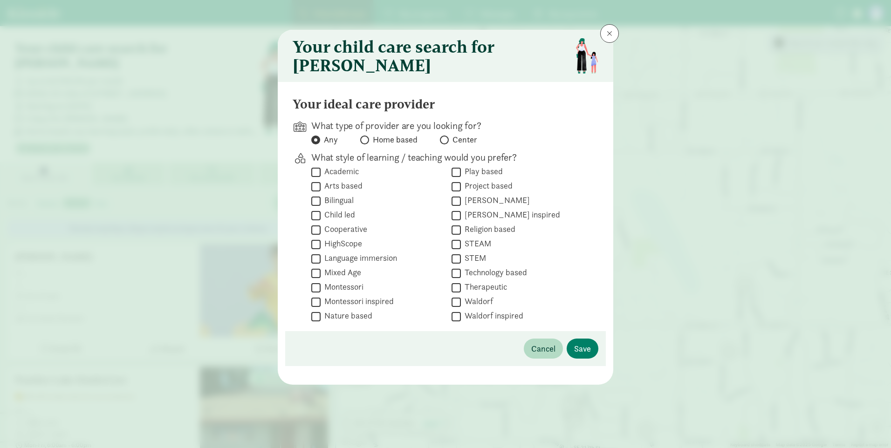
click at [454, 143] on span "Center" at bounding box center [464, 139] width 25 height 11
click at [446, 143] on input "Center" at bounding box center [443, 140] width 6 height 6
radio input "true"
radio input "false"
click at [581, 354] on span "Save" at bounding box center [582, 348] width 17 height 13
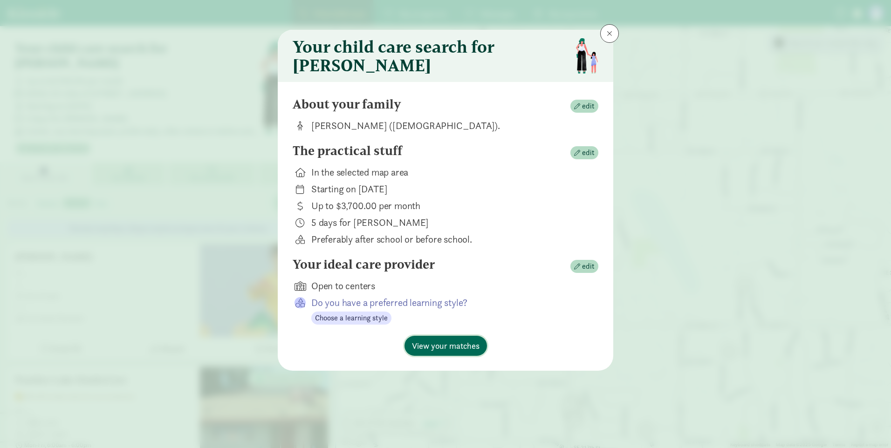
click at [441, 344] on button "View your matches" at bounding box center [445, 346] width 82 height 20
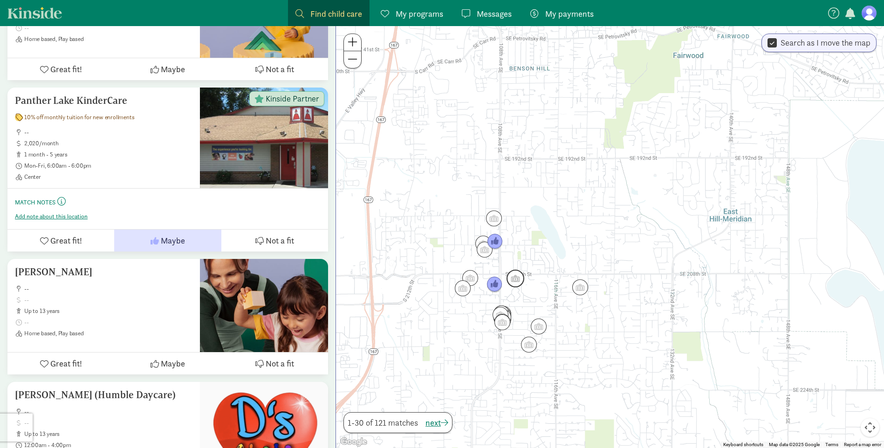
scroll to position [93, 0]
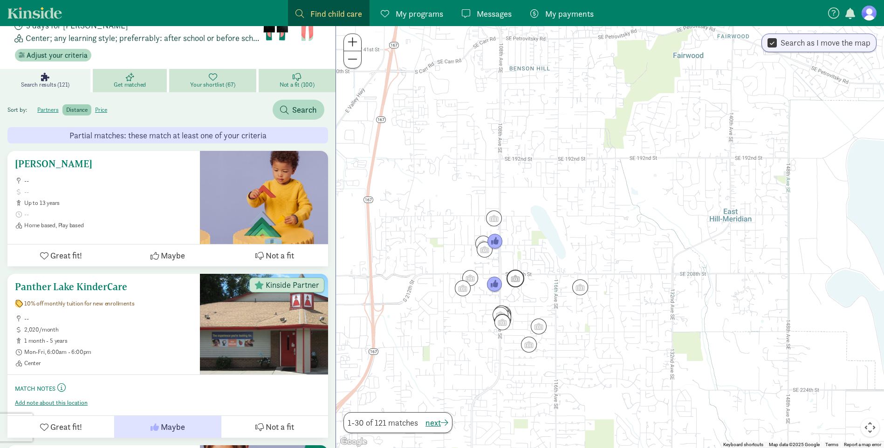
drag, startPoint x: 278, startPoint y: 240, endPoint x: 273, endPoint y: 247, distance: 8.1
click at [278, 249] on span "Not a fit" at bounding box center [279, 255] width 28 height 13
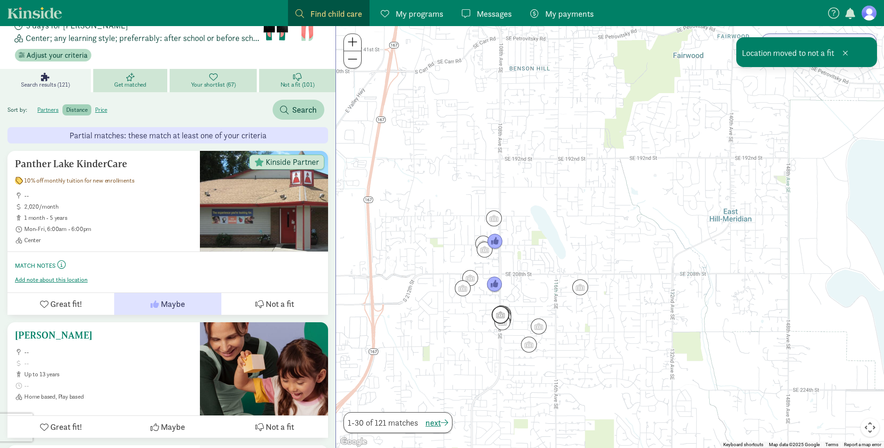
click at [277, 421] on span "Not a fit" at bounding box center [279, 427] width 28 height 13
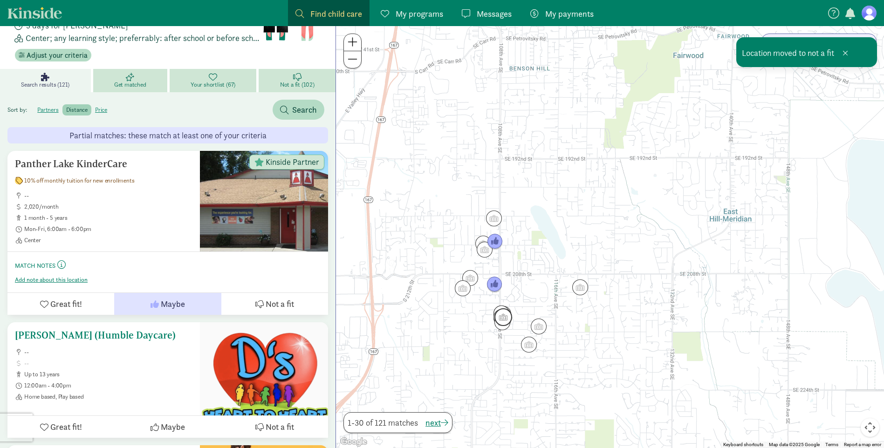
click at [267, 421] on span "Not a fit" at bounding box center [279, 427] width 28 height 13
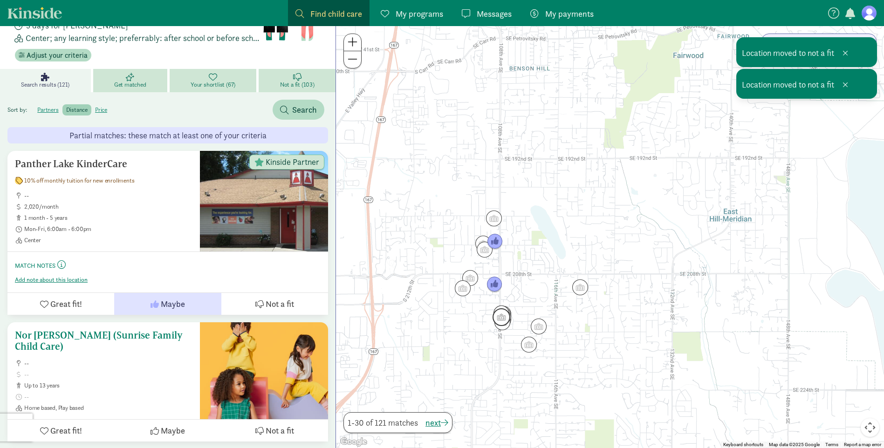
click at [269, 424] on span "Not a fit" at bounding box center [279, 430] width 28 height 13
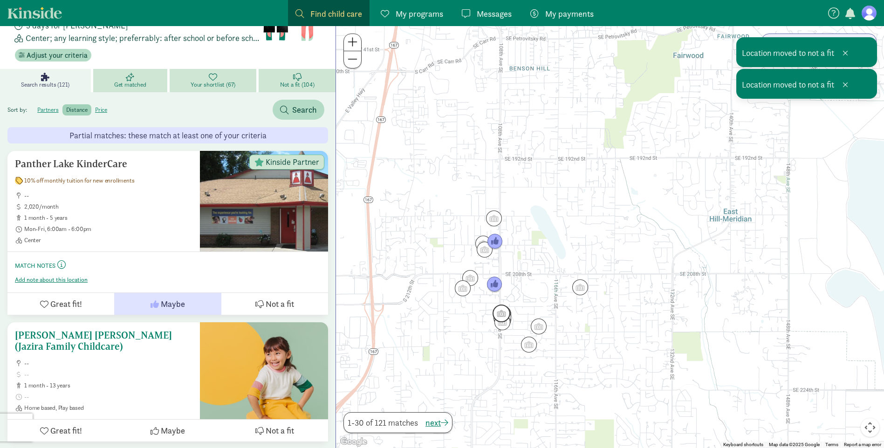
click at [277, 424] on span "Not a fit" at bounding box center [279, 430] width 28 height 13
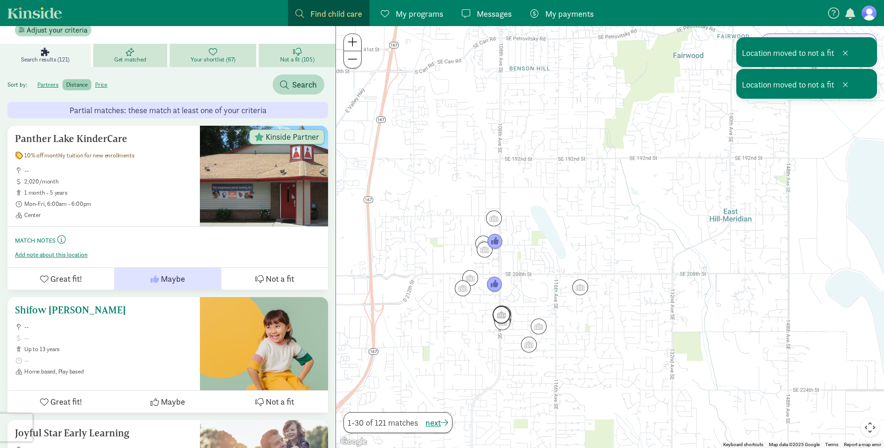
scroll to position [140, 0]
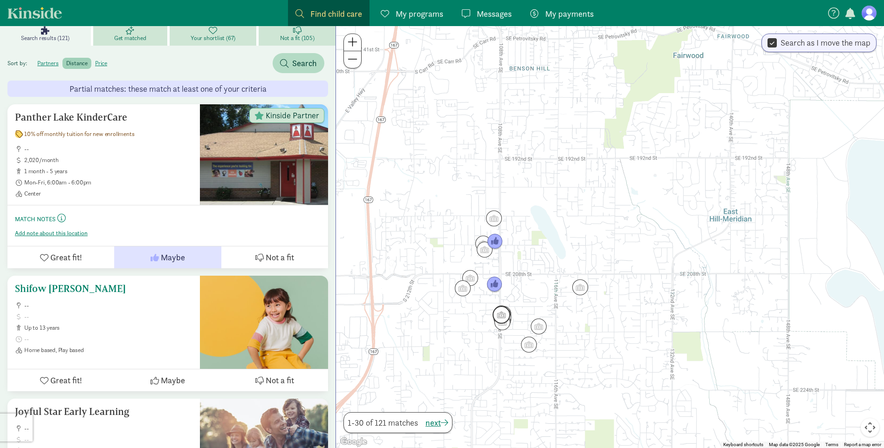
click at [260, 376] on icon at bounding box center [259, 380] width 8 height 8
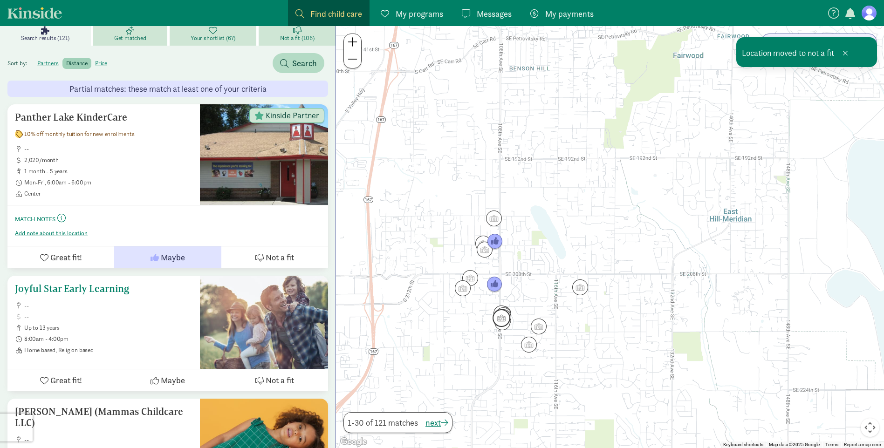
click at [268, 374] on span "Not a fit" at bounding box center [279, 380] width 28 height 13
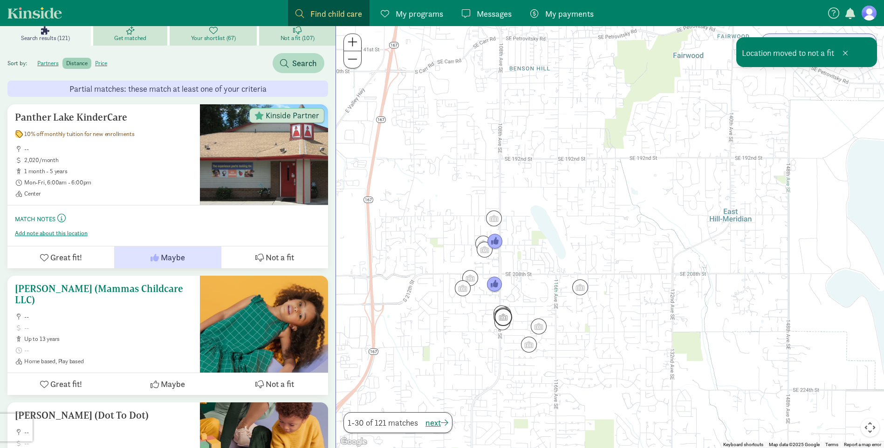
click at [267, 378] on span "Not a fit" at bounding box center [279, 384] width 28 height 13
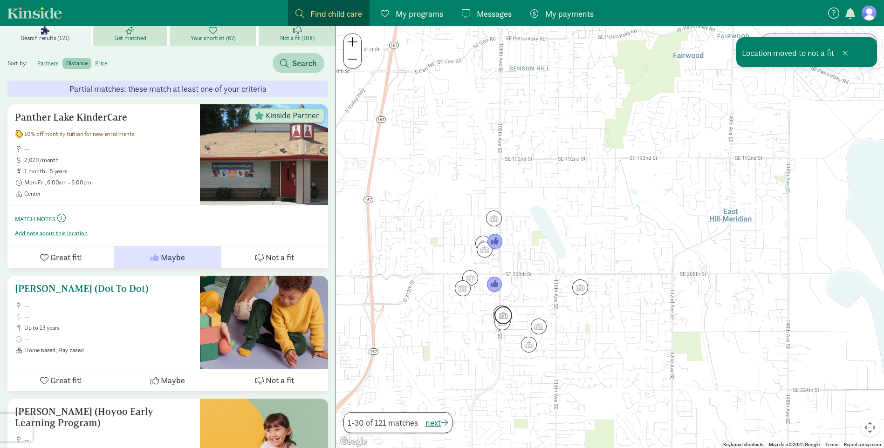
click at [273, 374] on span "Not a fit" at bounding box center [279, 380] width 28 height 13
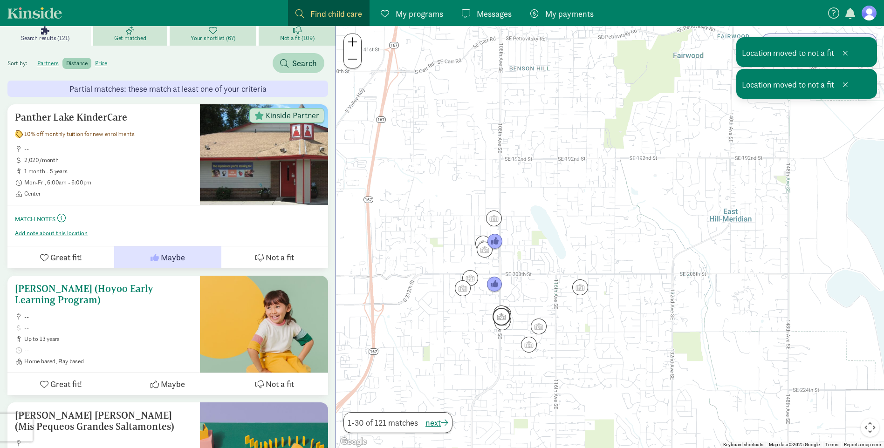
click at [277, 378] on span "Not a fit" at bounding box center [279, 384] width 28 height 13
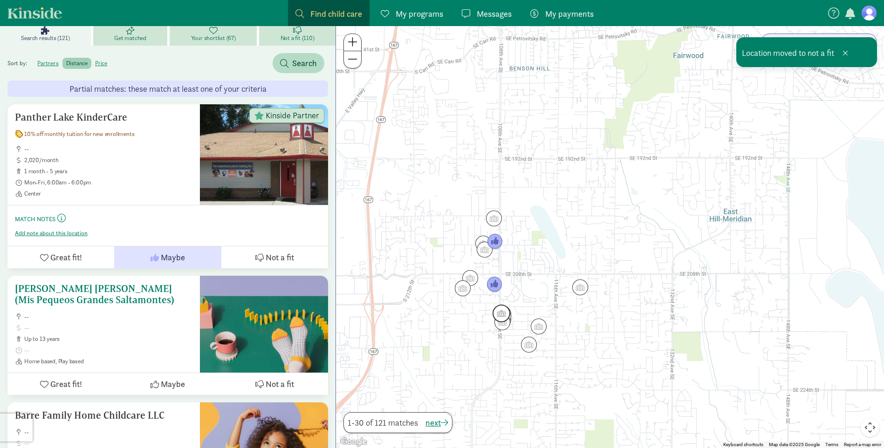
click at [272, 378] on span "Not a fit" at bounding box center [279, 384] width 28 height 13
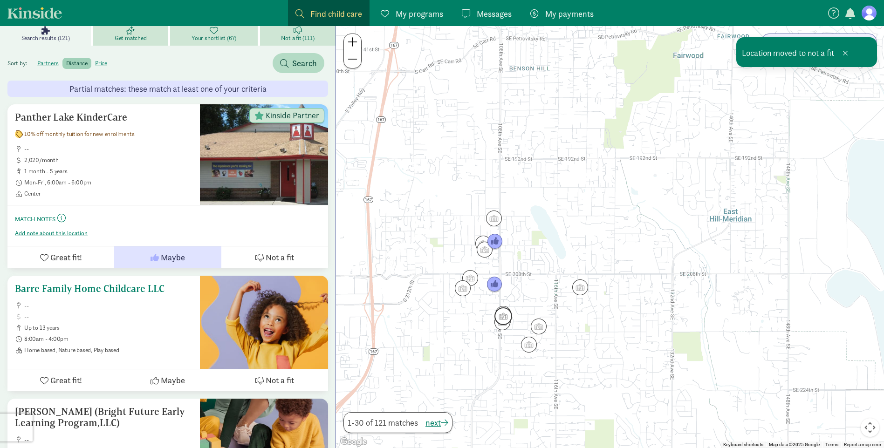
click at [277, 374] on span "Not a fit" at bounding box center [279, 380] width 28 height 13
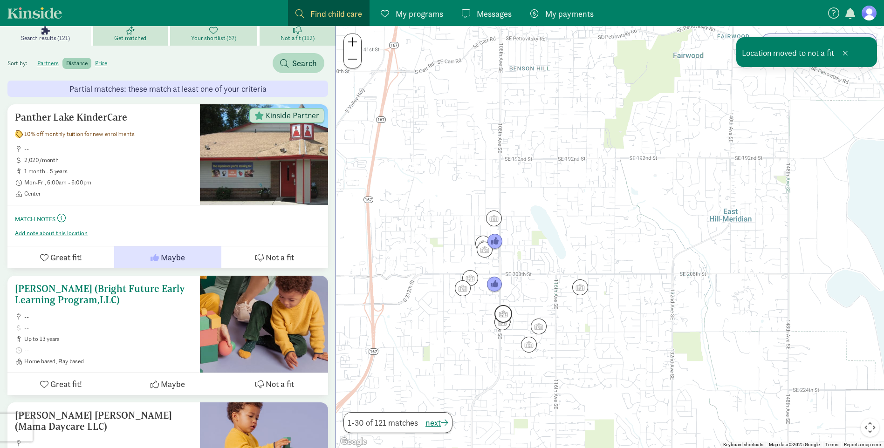
click at [278, 378] on span "Not a fit" at bounding box center [279, 384] width 28 height 13
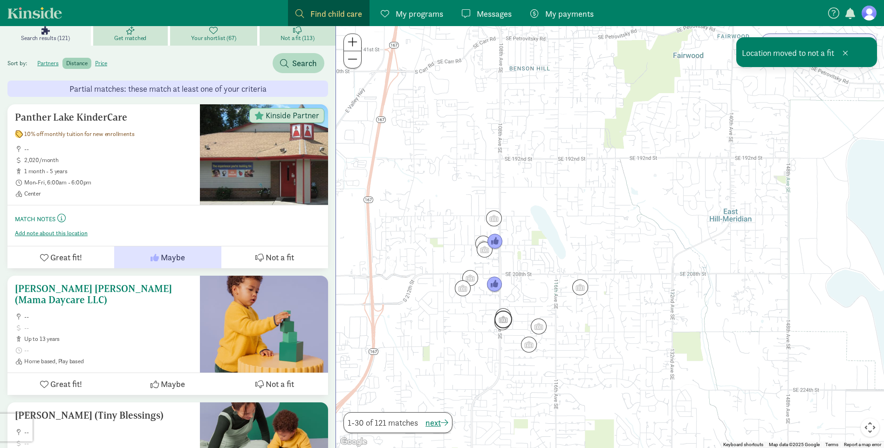
click at [275, 378] on span "Not a fit" at bounding box center [279, 384] width 28 height 13
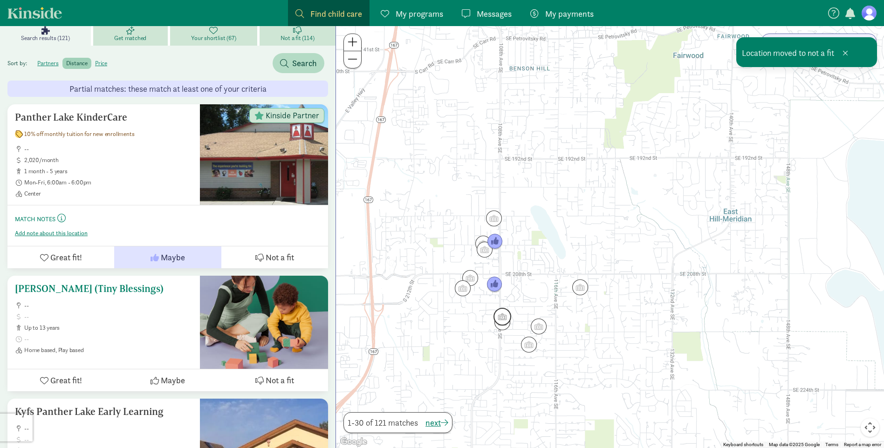
click at [275, 374] on span "Not a fit" at bounding box center [279, 380] width 28 height 13
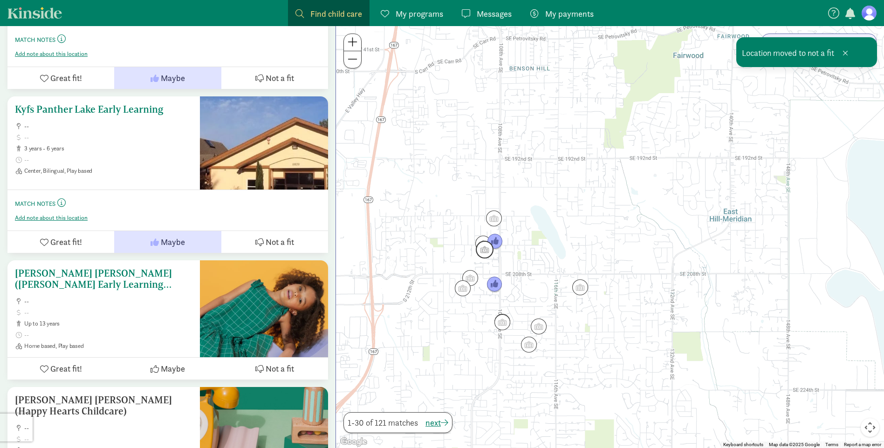
scroll to position [373, 0]
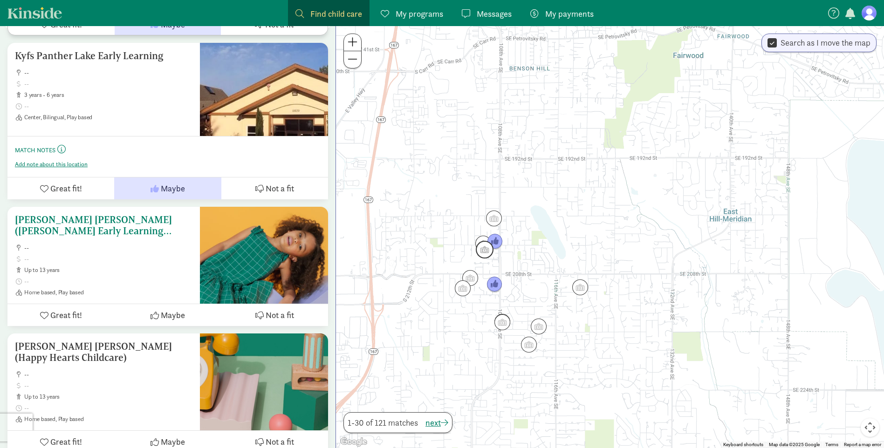
click at [279, 309] on span "Not a fit" at bounding box center [279, 315] width 28 height 13
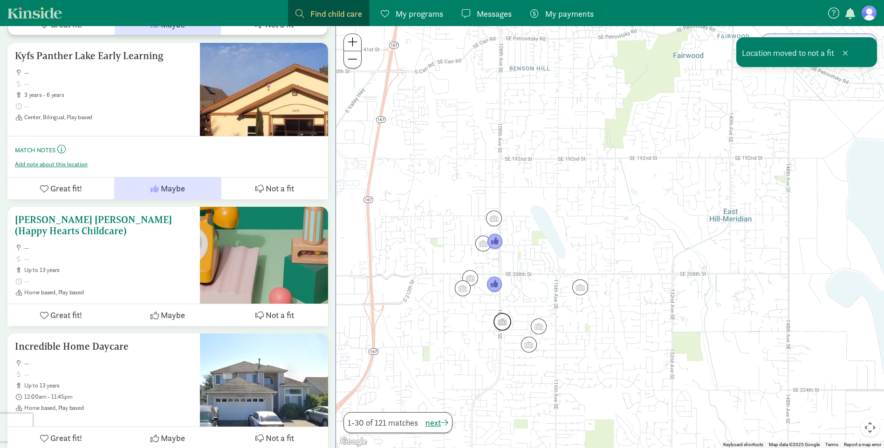
click at [268, 309] on span "Not a fit" at bounding box center [279, 315] width 28 height 13
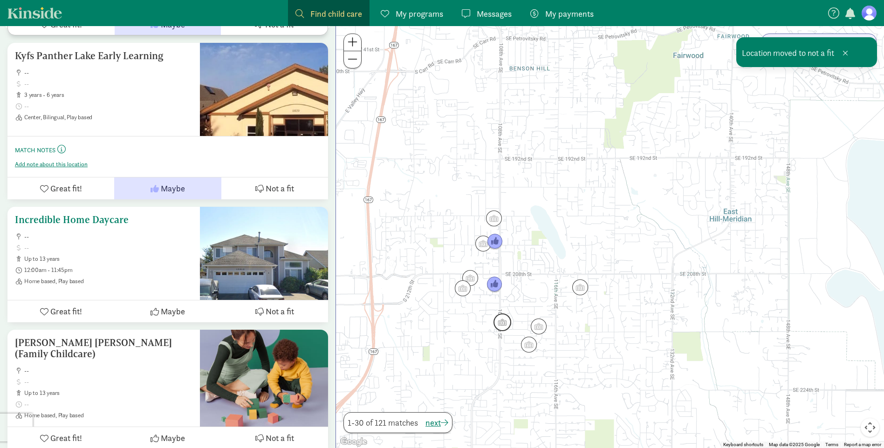
click at [264, 300] on button "Not a fit" at bounding box center [274, 311] width 107 height 22
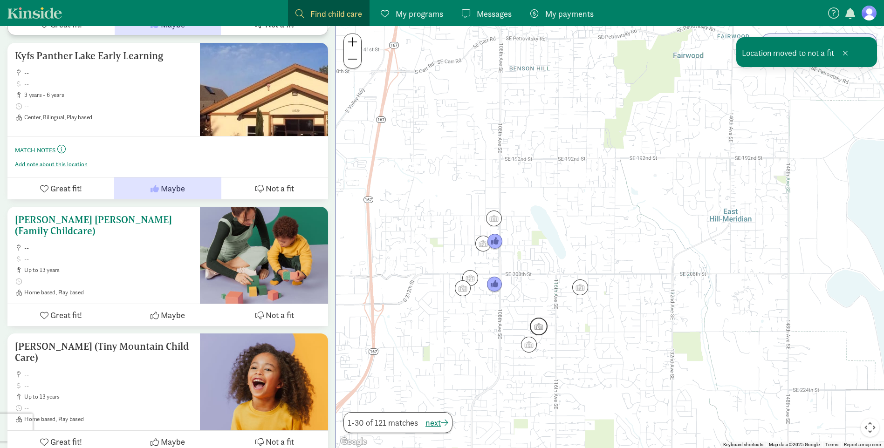
click at [282, 309] on span "Not a fit" at bounding box center [279, 315] width 28 height 13
